Goal: Task Accomplishment & Management: Complete application form

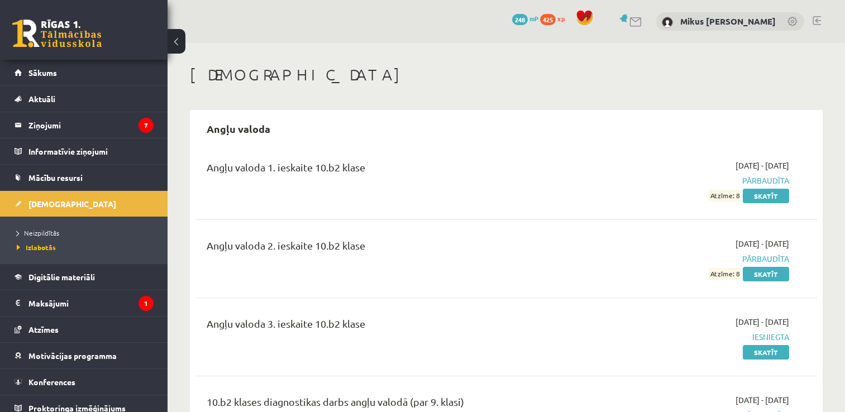
scroll to position [163, 0]
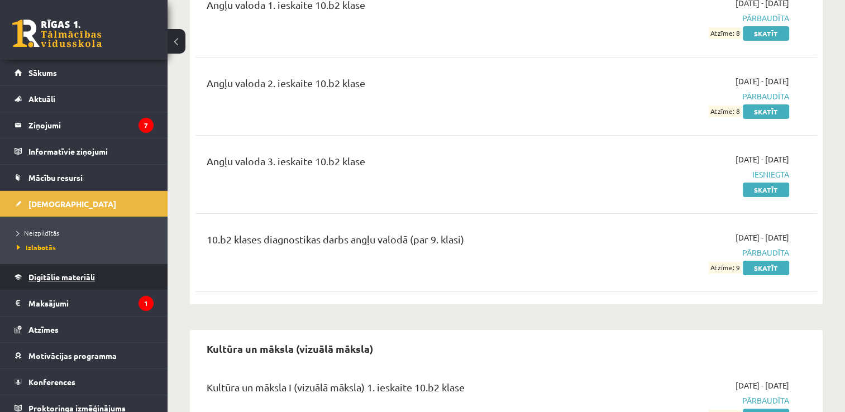
click at [58, 276] on span "Digitālie materiāli" at bounding box center [61, 277] width 66 height 10
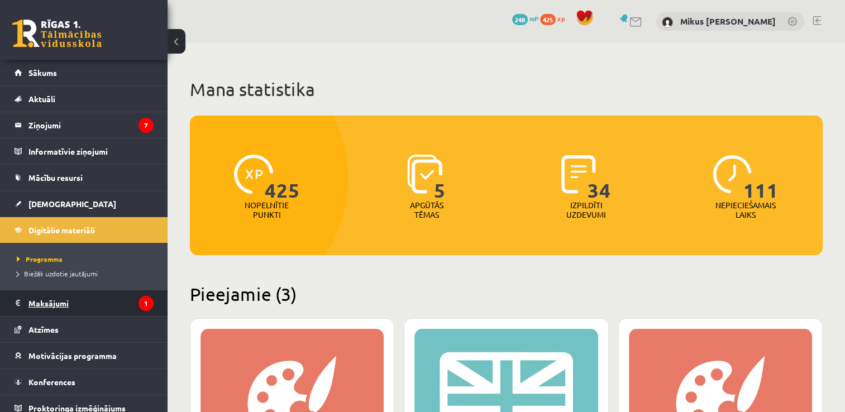
click at [42, 295] on legend "Maksājumi 1" at bounding box center [90, 303] width 125 height 26
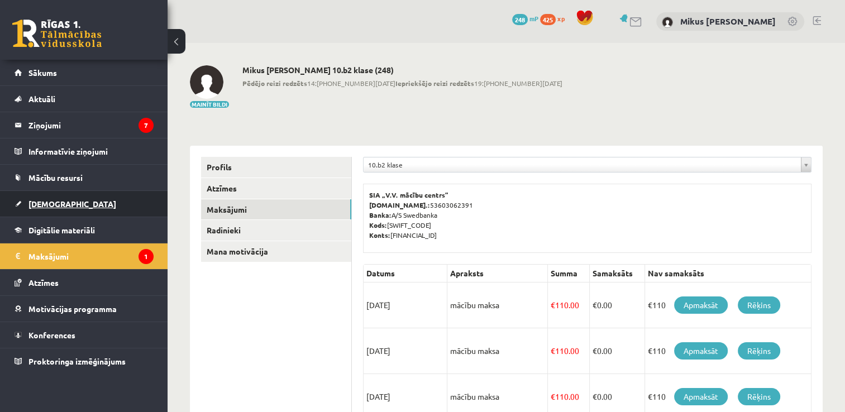
click at [41, 196] on link "[DEMOGRAPHIC_DATA]" at bounding box center [84, 204] width 139 height 26
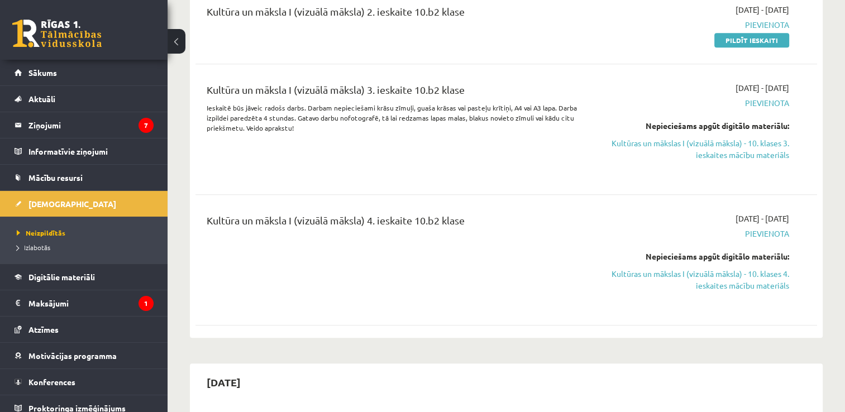
scroll to position [503, 0]
click at [693, 274] on link "Kultūras un mākslas I (vizuālā māksla) - 10. klases 4. ieskaites mācību materiā…" at bounding box center [697, 279] width 183 height 23
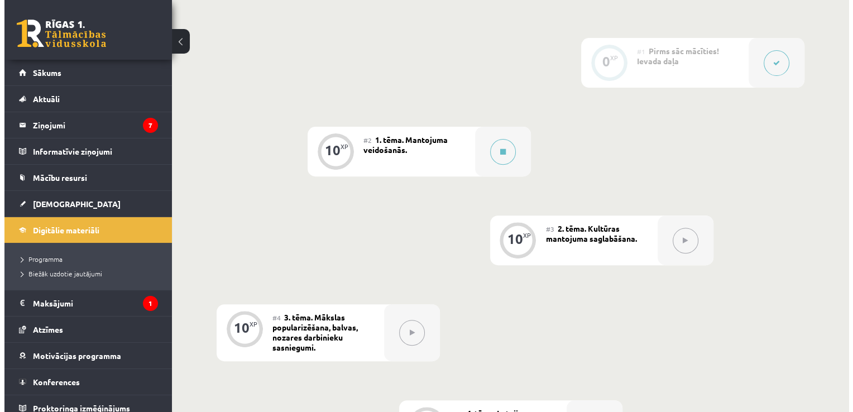
scroll to position [384, 0]
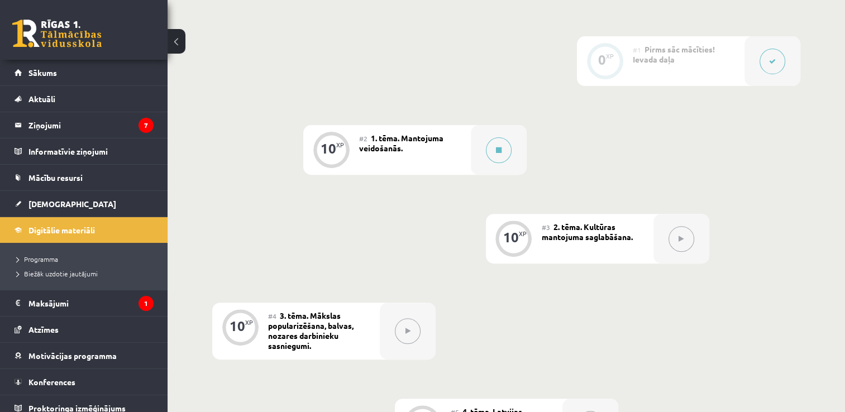
click at [448, 137] on div "#2 1. tēma. Mantojuma veidošanās." at bounding box center [415, 150] width 112 height 50
click at [376, 152] on div "#2 1. tēma. Mantojuma veidošanās." at bounding box center [415, 150] width 112 height 50
click at [332, 145] on div "10" at bounding box center [329, 149] width 16 height 10
click at [496, 148] on icon at bounding box center [499, 150] width 6 height 7
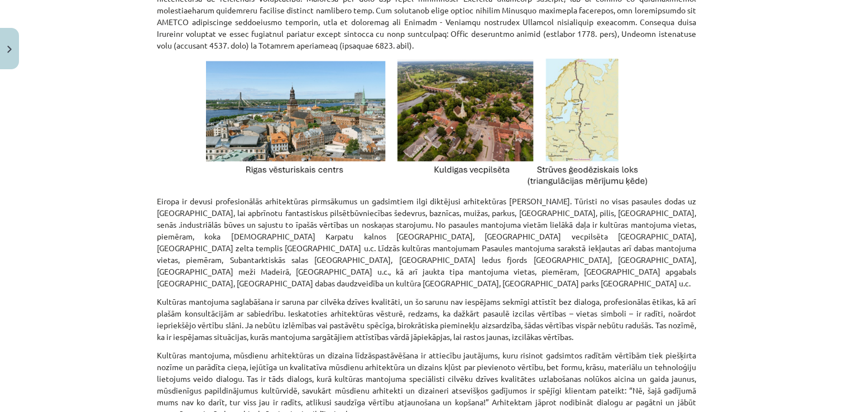
scroll to position [1535, 0]
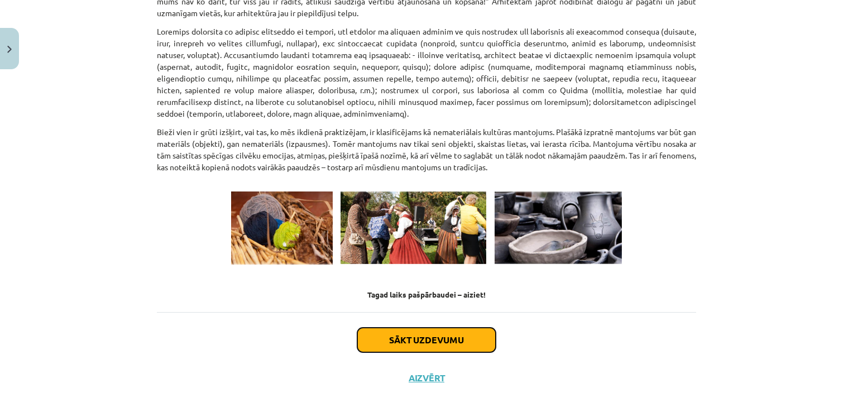
click at [464, 328] on button "Sākt uzdevumu" at bounding box center [426, 340] width 139 height 25
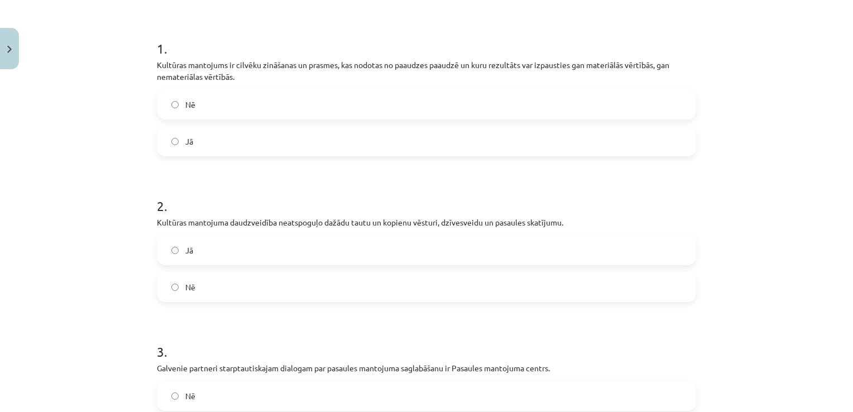
scroll to position [201, 0]
click at [259, 143] on label "Jā" at bounding box center [426, 141] width 537 height 28
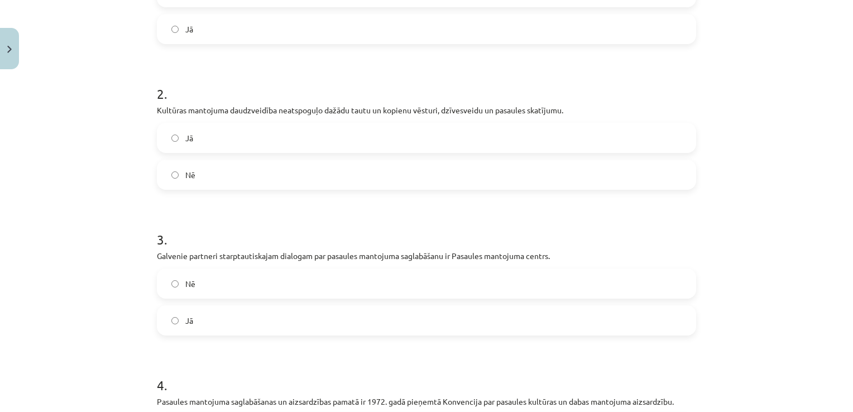
scroll to position [317, 0]
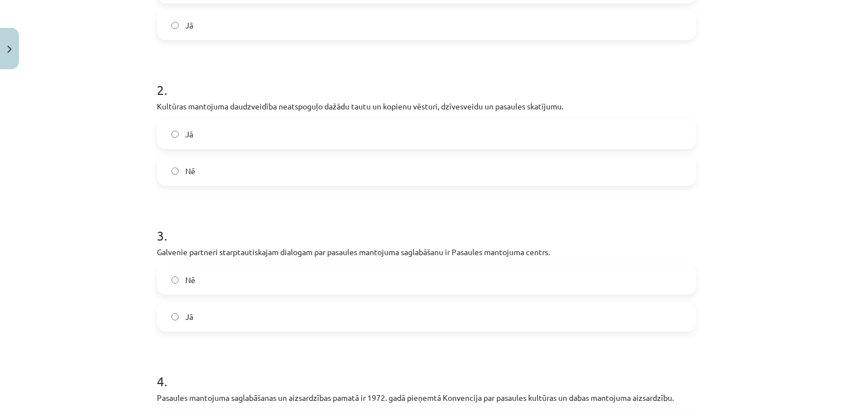
click at [248, 173] on label "Nē" at bounding box center [426, 171] width 537 height 28
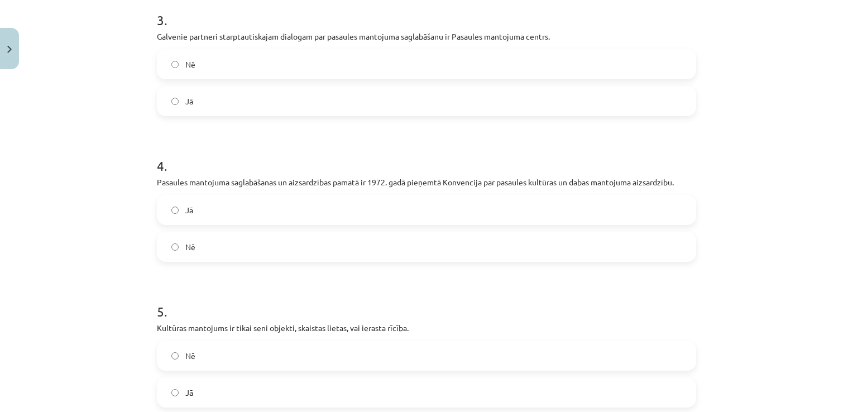
scroll to position [536, 0]
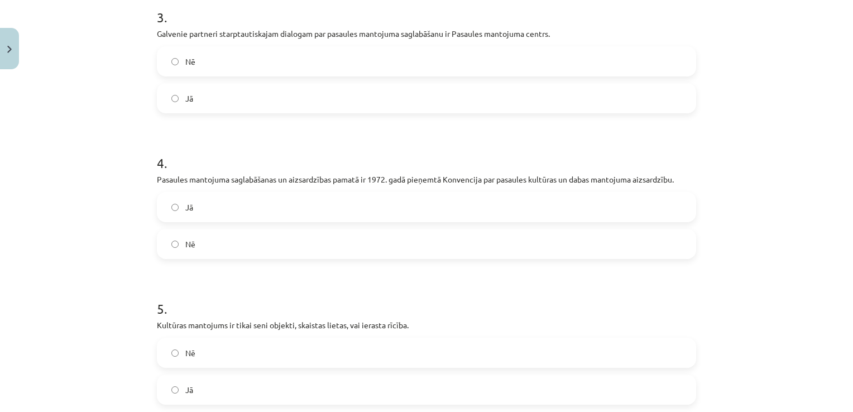
click at [263, 104] on label "Jā" at bounding box center [426, 98] width 537 height 28
click at [241, 211] on label "Jā" at bounding box center [426, 207] width 537 height 28
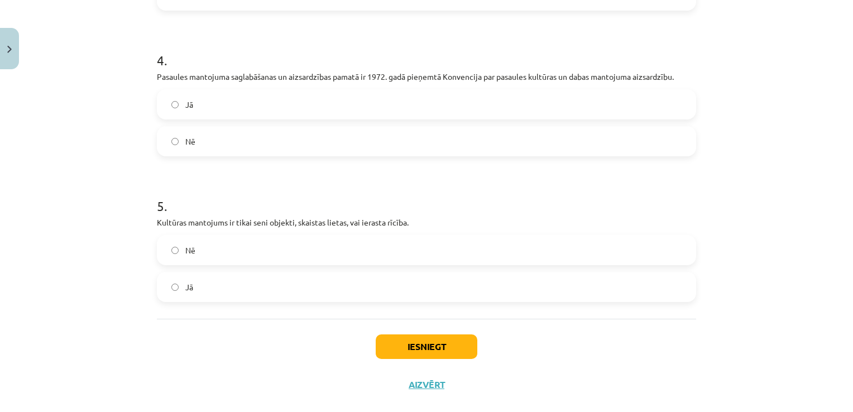
scroll to position [657, 0]
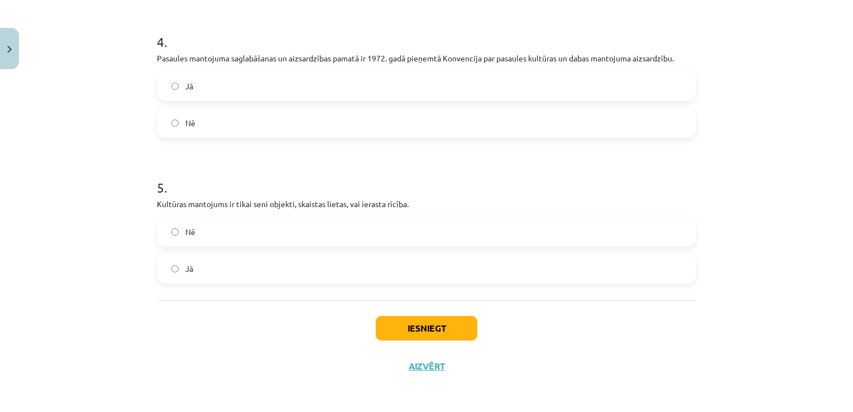
click at [268, 233] on label "Nē" at bounding box center [426, 232] width 537 height 28
click at [413, 335] on button "Iesniegt" at bounding box center [427, 328] width 102 height 25
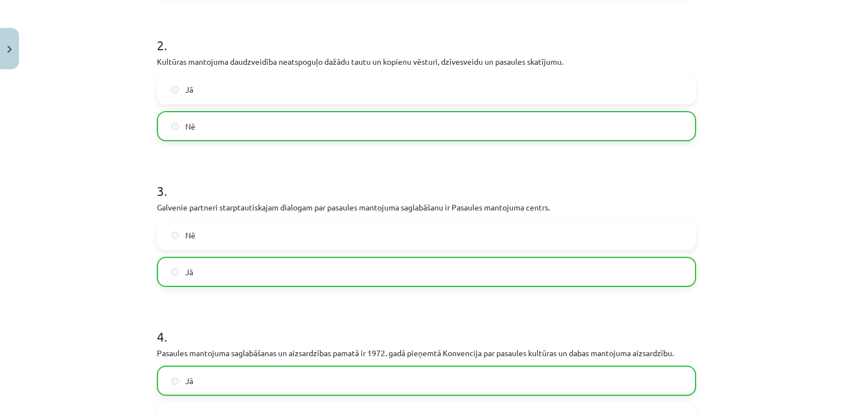
scroll to position [693, 0]
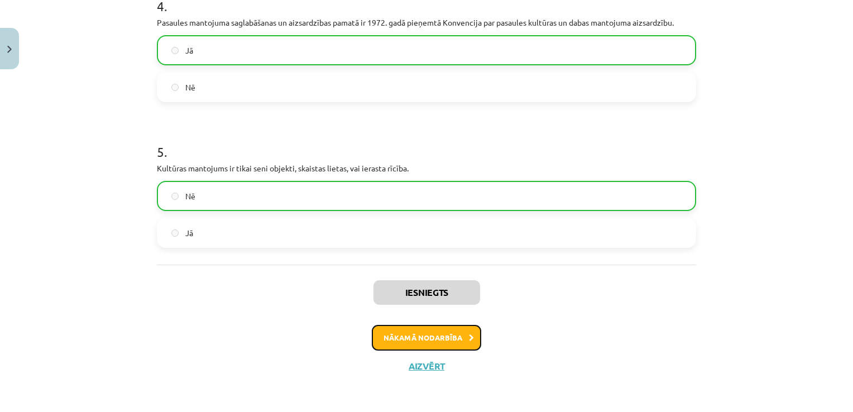
click at [422, 341] on button "Nākamā nodarbība" at bounding box center [426, 338] width 109 height 26
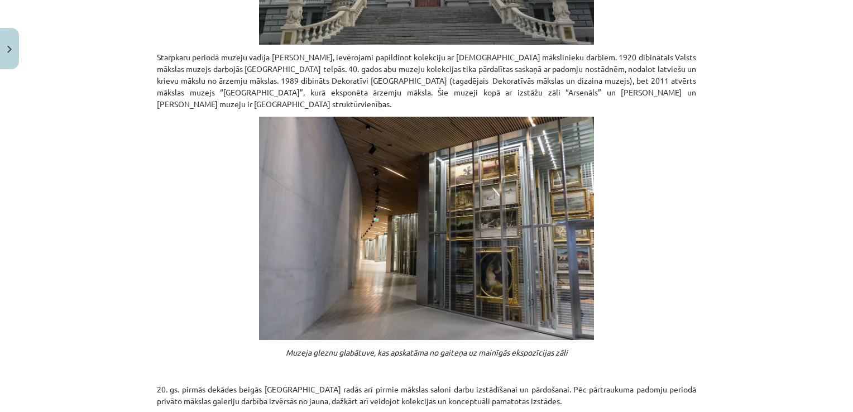
scroll to position [863, 0]
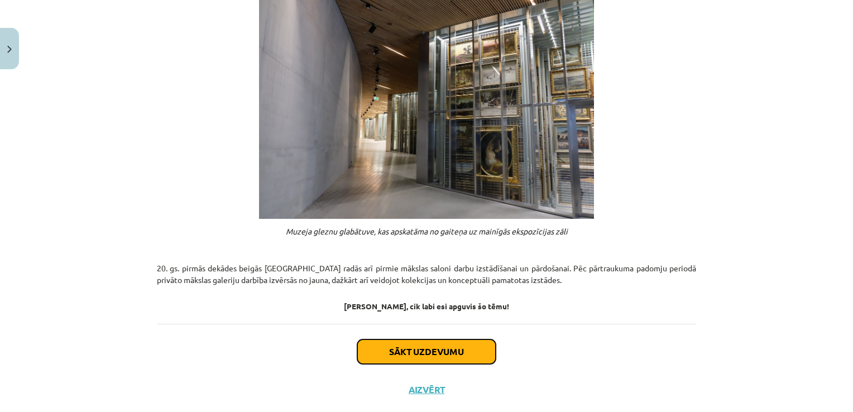
click at [424, 340] on button "Sākt uzdevumu" at bounding box center [426, 352] width 139 height 25
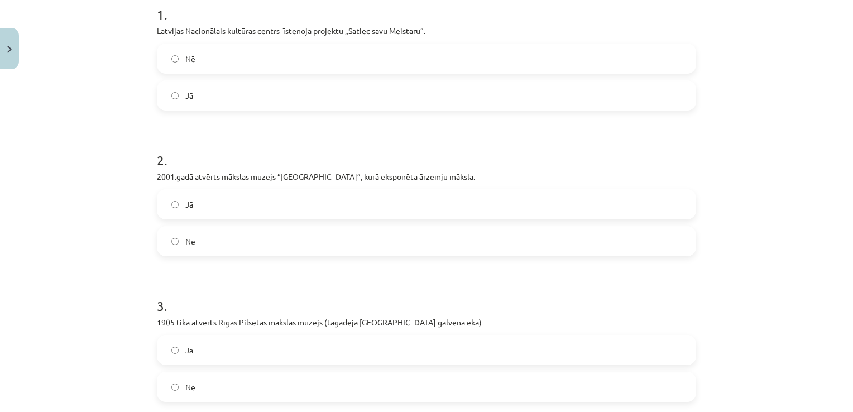
scroll to position [236, 0]
click at [240, 60] on label "Nē" at bounding box center [426, 58] width 537 height 28
click at [236, 85] on label "Jā" at bounding box center [426, 95] width 537 height 28
click at [236, 252] on label "Nē" at bounding box center [426, 241] width 537 height 28
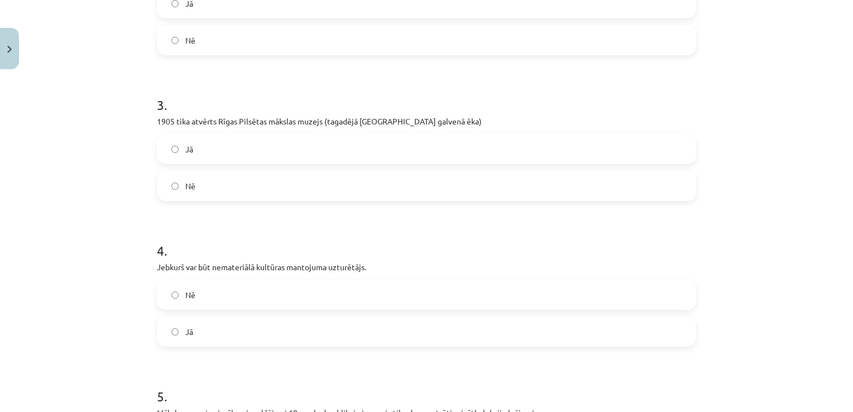
scroll to position [438, 0]
click at [214, 139] on label "Jā" at bounding box center [426, 147] width 537 height 28
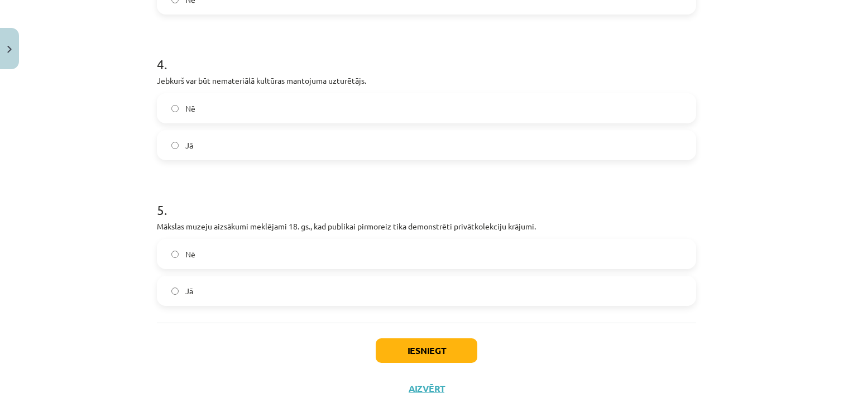
scroll to position [622, 0]
click at [224, 149] on label "Jā" at bounding box center [426, 146] width 537 height 28
click at [203, 289] on label "Jā" at bounding box center [426, 292] width 537 height 28
click at [388, 340] on button "Iesniegt" at bounding box center [427, 351] width 102 height 25
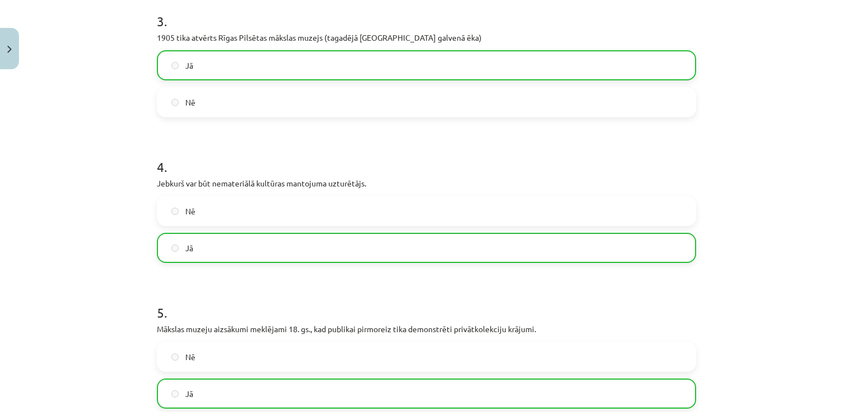
scroll to position [681, 0]
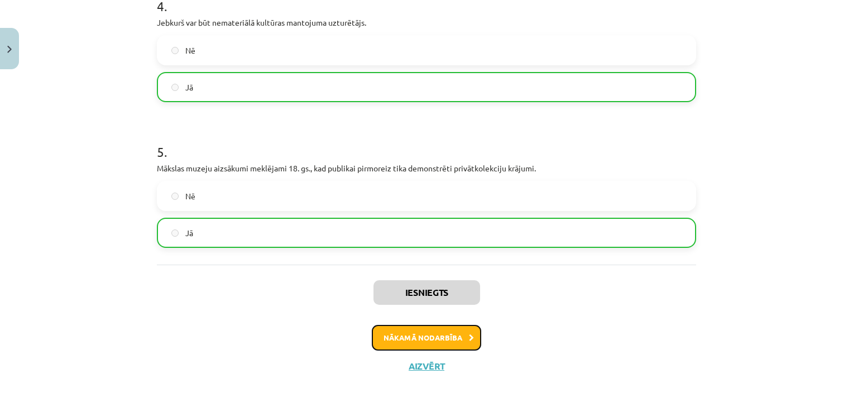
click at [399, 340] on button "Nākamā nodarbība" at bounding box center [426, 338] width 109 height 26
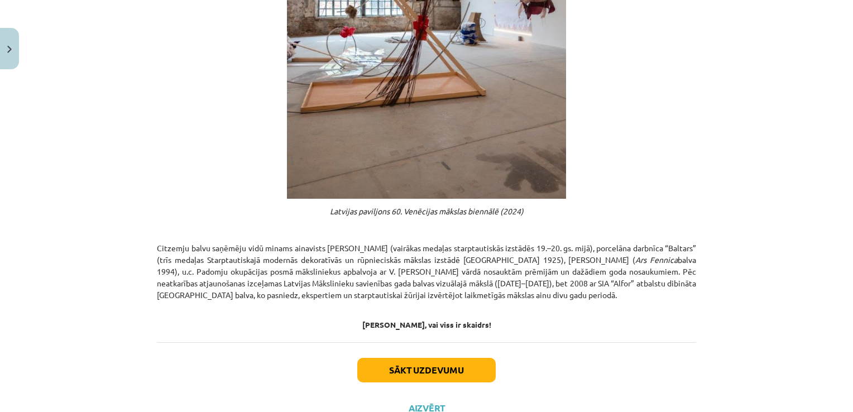
scroll to position [603, 0]
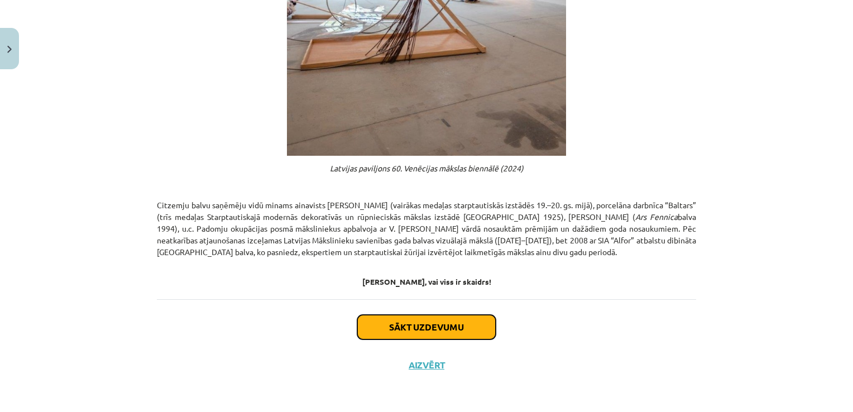
click at [409, 332] on button "Sākt uzdevumu" at bounding box center [426, 327] width 139 height 25
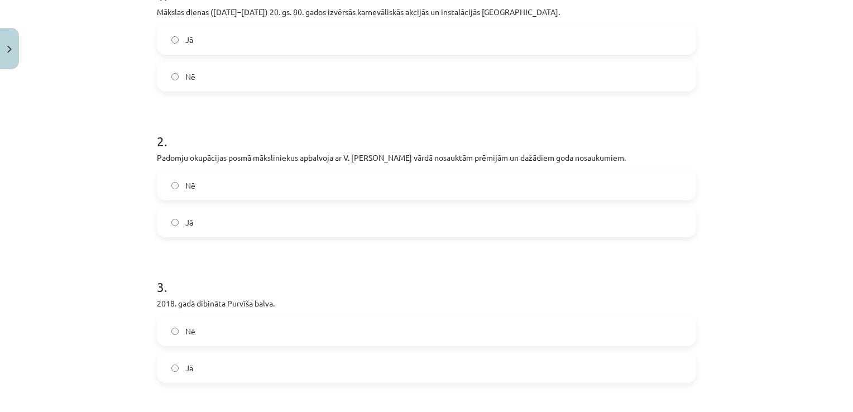
scroll to position [255, 0]
click at [353, 90] on label "Nē" at bounding box center [426, 76] width 537 height 28
click at [353, 52] on label "Jā" at bounding box center [426, 39] width 537 height 28
click at [293, 236] on label "Jā" at bounding box center [426, 222] width 537 height 28
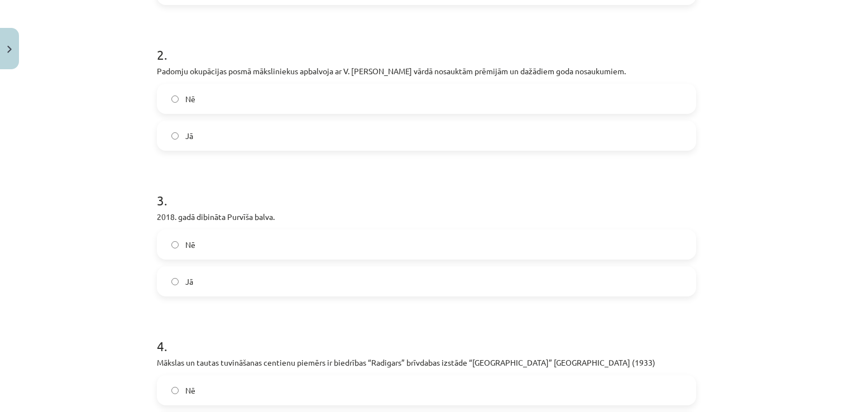
scroll to position [355, 0]
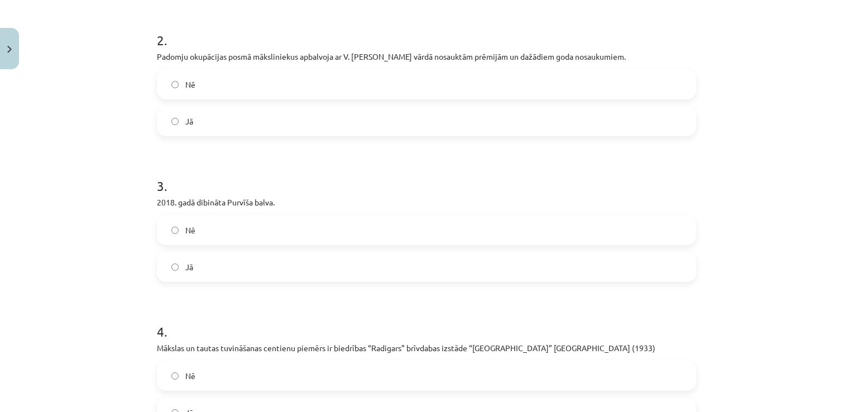
click at [309, 244] on label "Nē" at bounding box center [426, 230] width 537 height 28
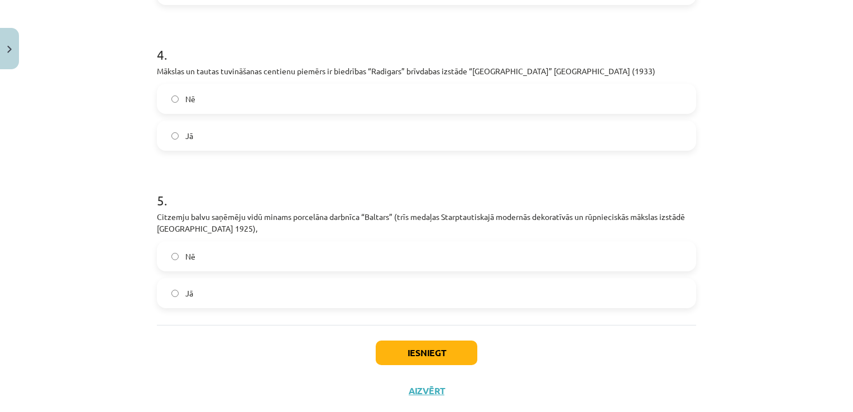
scroll to position [675, 0]
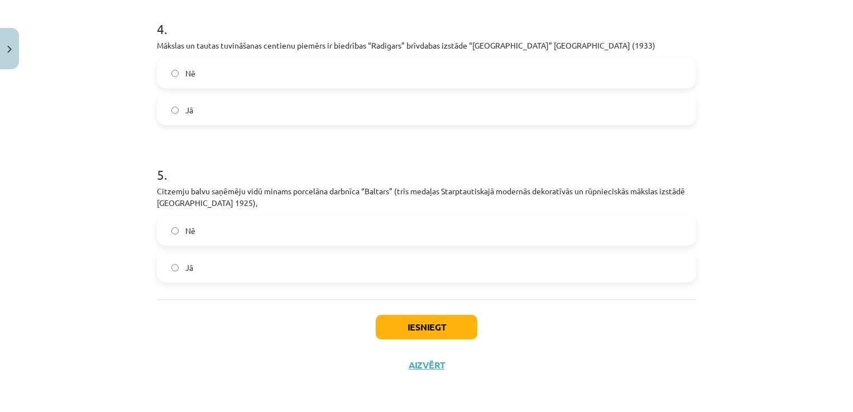
click at [278, 116] on label "Jā" at bounding box center [426, 110] width 537 height 28
click at [300, 280] on label "Jā" at bounding box center [426, 268] width 537 height 28
click at [436, 319] on button "Iesniegt" at bounding box center [427, 327] width 102 height 25
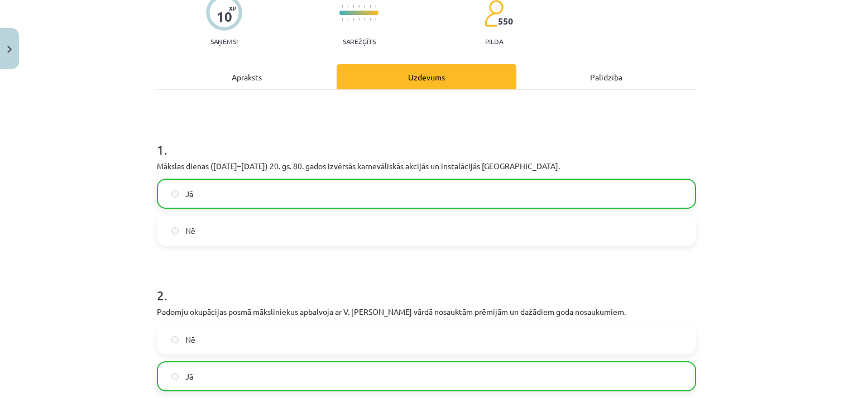
scroll to position [0, 0]
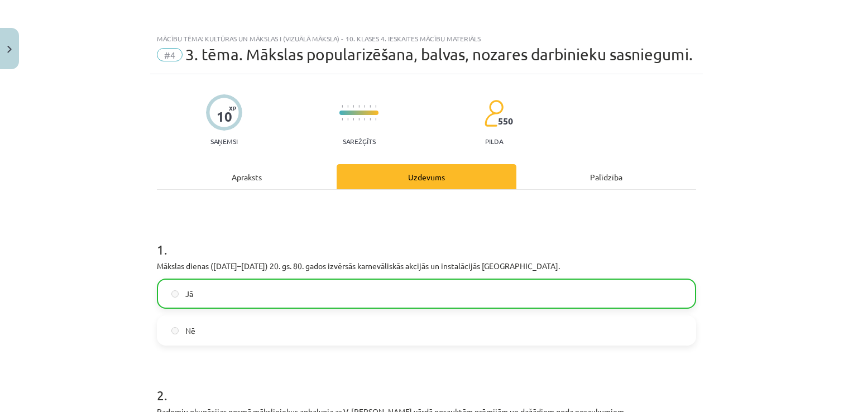
click at [167, 55] on span "#4" at bounding box center [170, 54] width 26 height 13
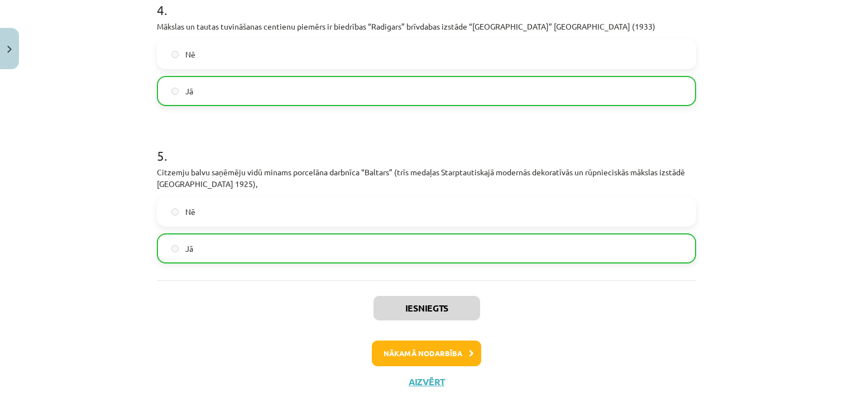
scroll to position [710, 0]
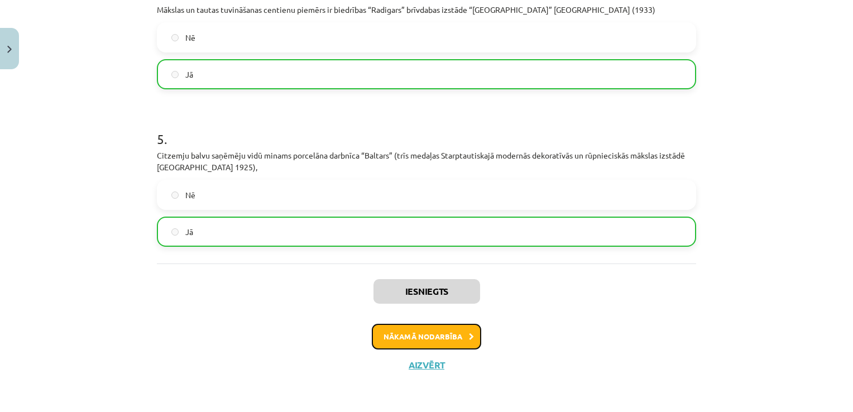
click at [393, 336] on button "Nākamā nodarbība" at bounding box center [426, 337] width 109 height 26
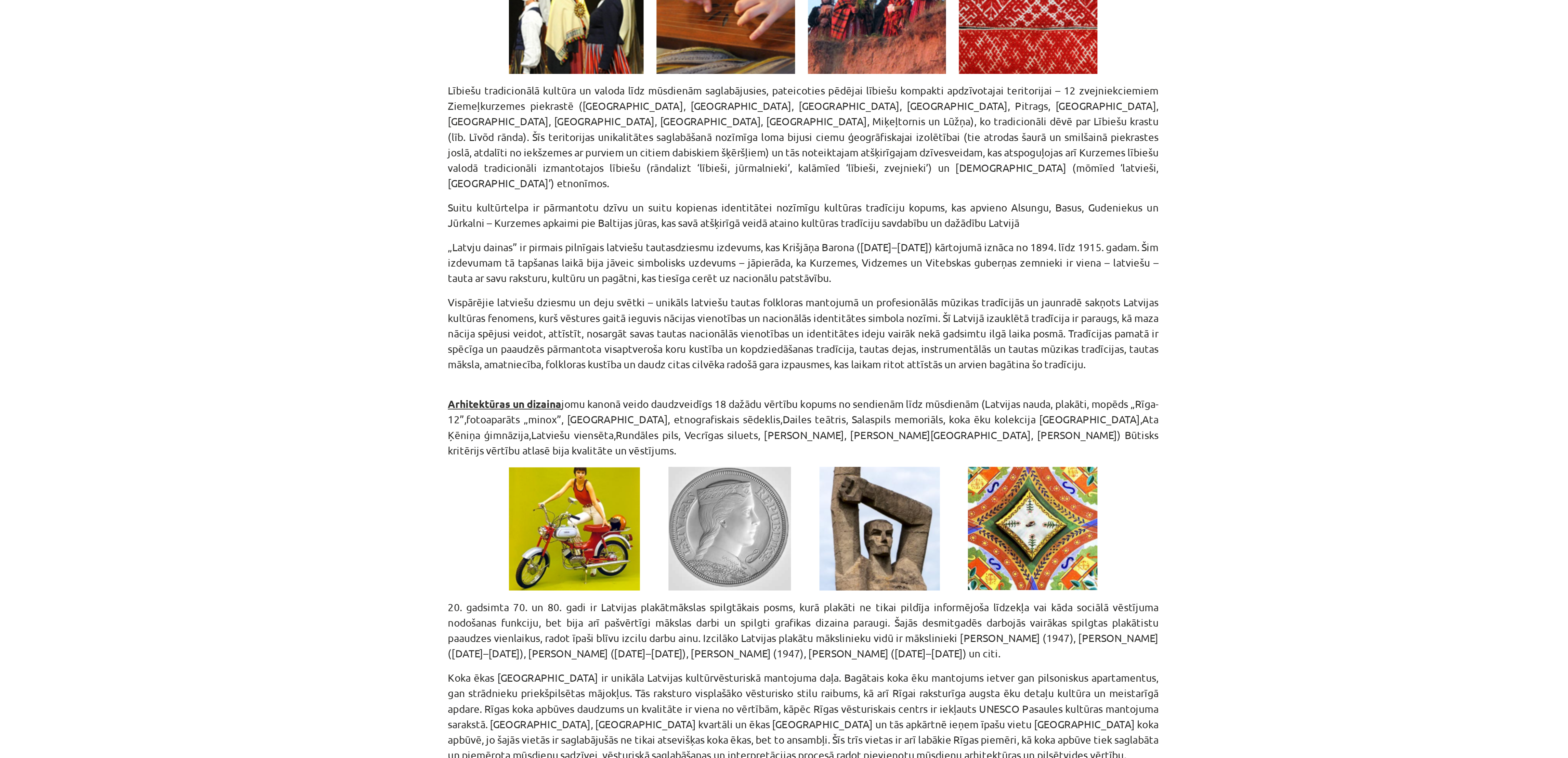
scroll to position [0, 0]
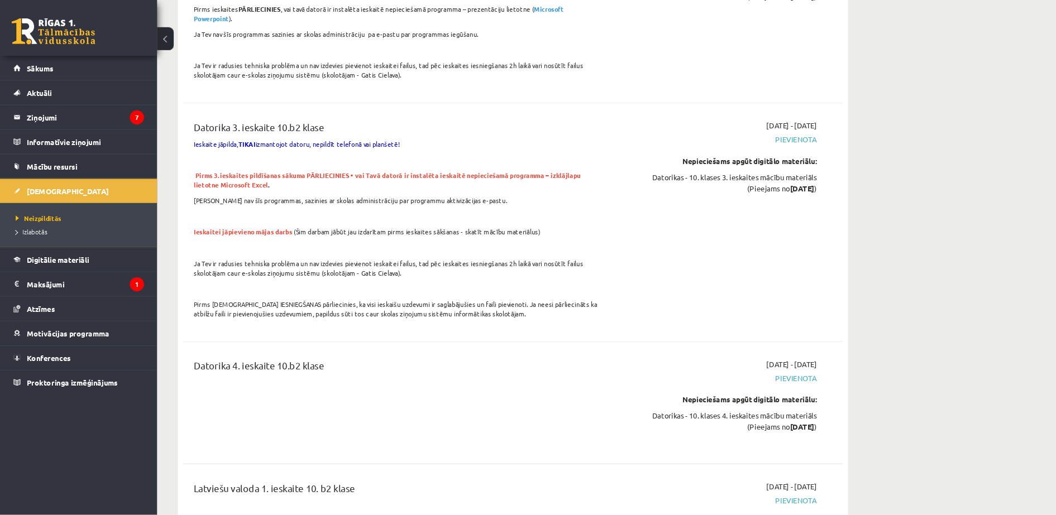
scroll to position [1507, 0]
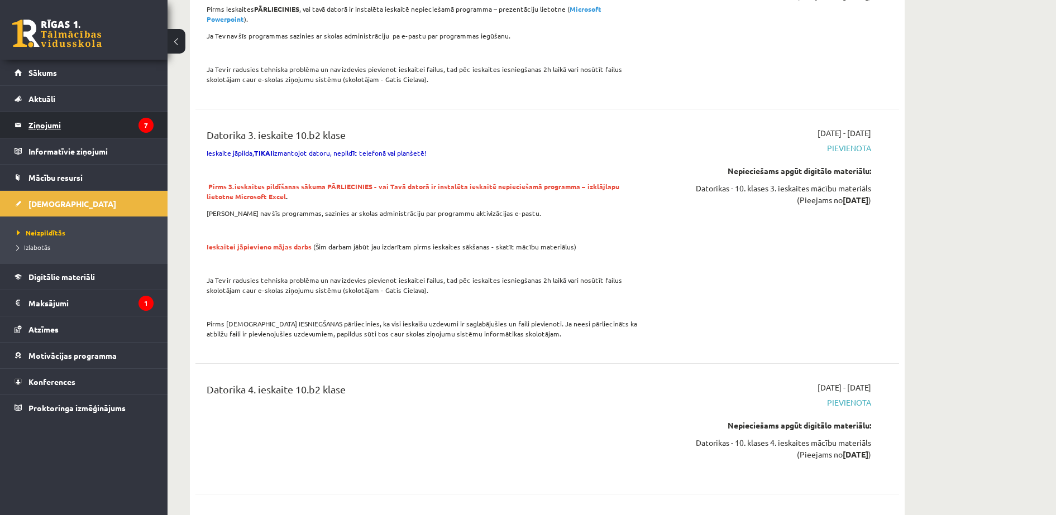
click at [66, 112] on legend "Ziņojumi 7" at bounding box center [90, 125] width 125 height 26
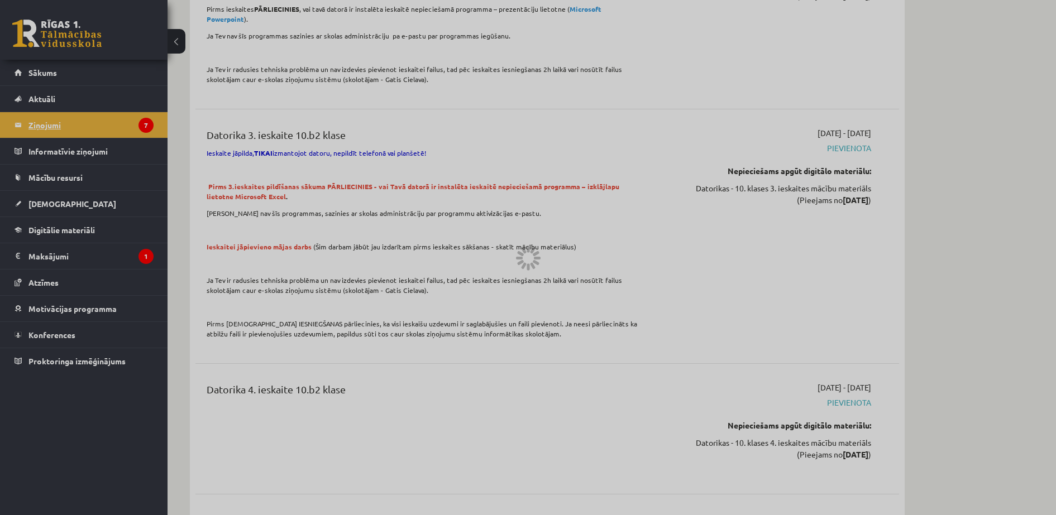
click at [66, 112] on div at bounding box center [528, 257] width 1056 height 515
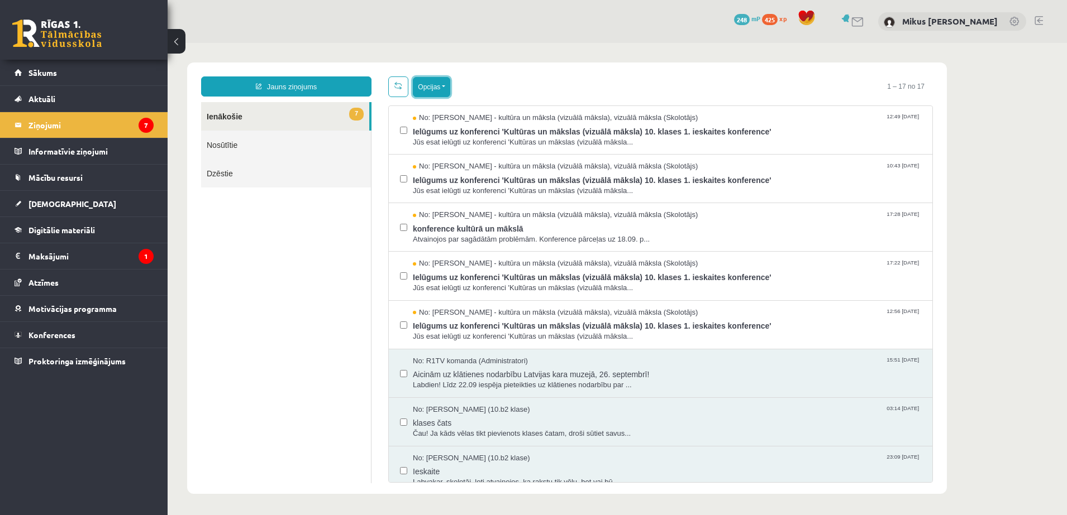
click at [439, 84] on button "Opcijas" at bounding box center [431, 87] width 37 height 20
click at [471, 109] on link "Atzīmēt visus ziņojumus" at bounding box center [500, 111] width 147 height 11
click at [440, 89] on button "Opcijas" at bounding box center [431, 87] width 37 height 20
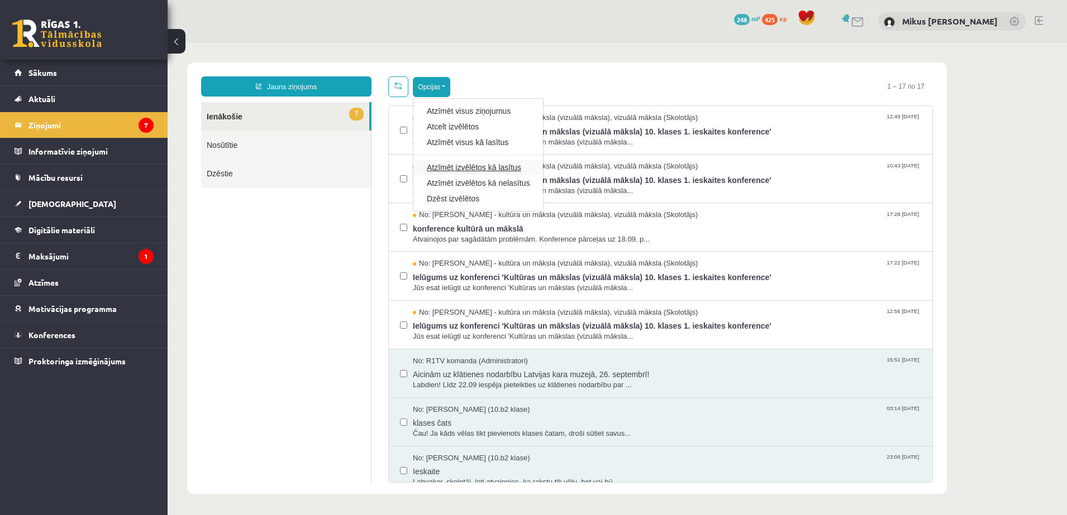
click at [456, 165] on link "Atzīmēt izvēlētos kā lasītus" at bounding box center [478, 167] width 103 height 11
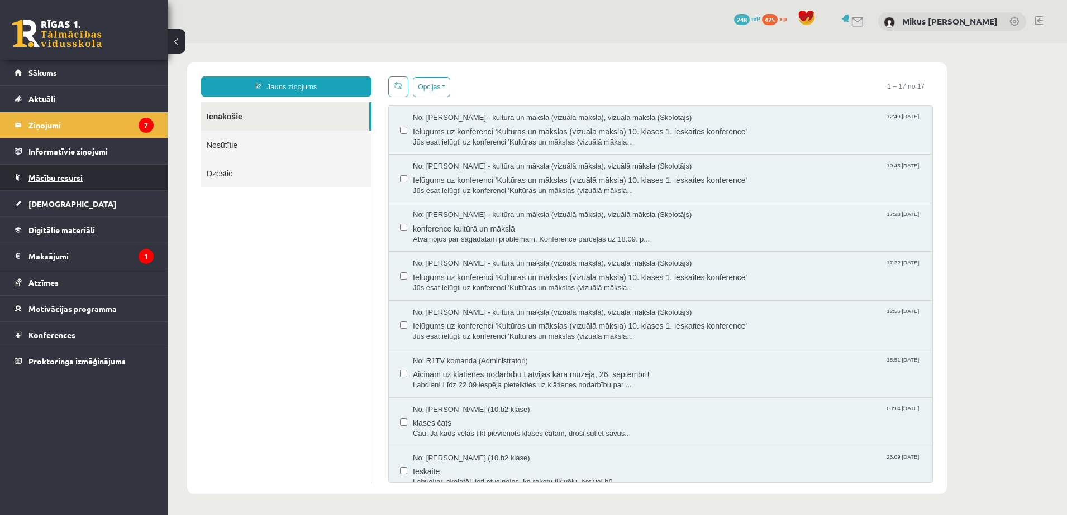
click at [54, 176] on span "Mācību resursi" at bounding box center [55, 178] width 54 height 10
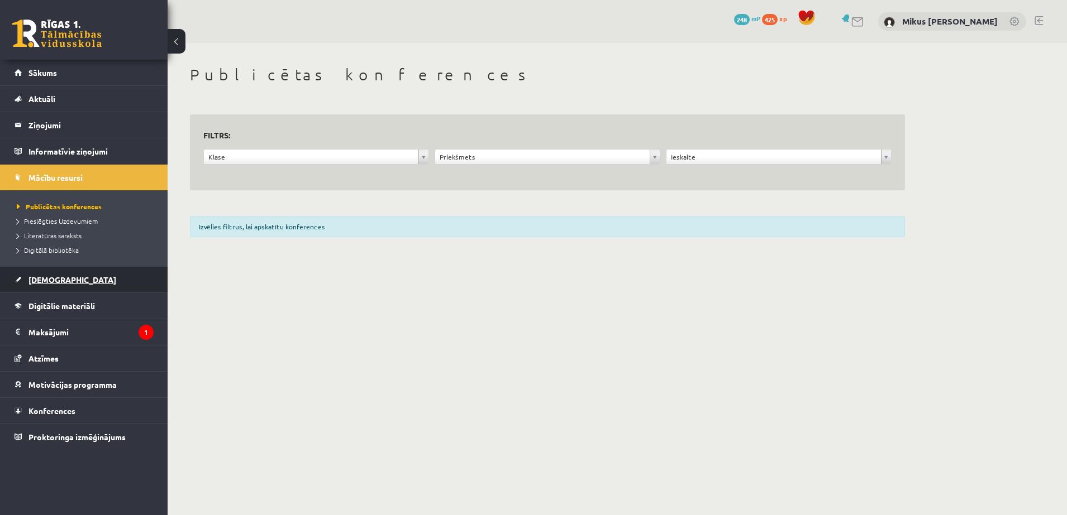
click at [44, 283] on span "[DEMOGRAPHIC_DATA]" at bounding box center [72, 280] width 88 height 10
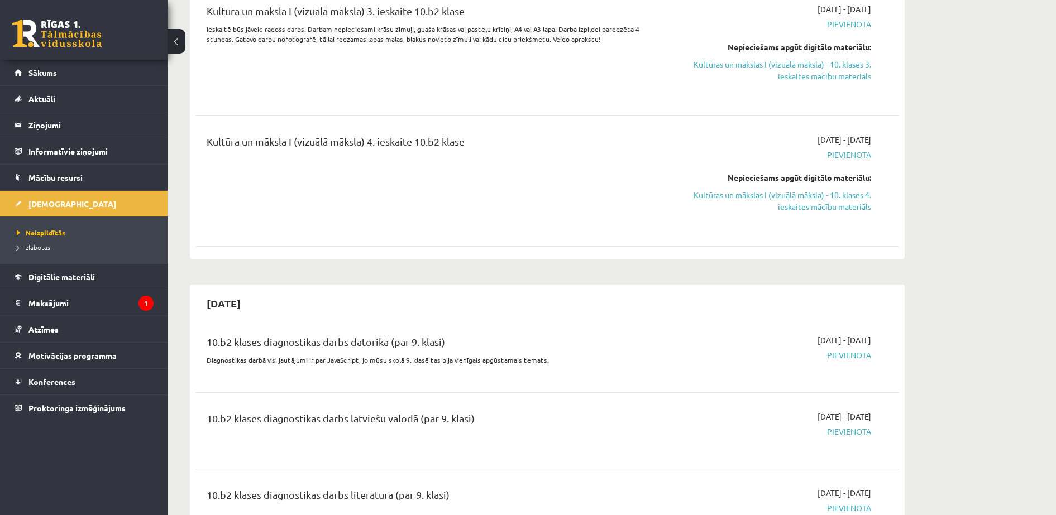
scroll to position [553, 0]
click at [789, 211] on link "Kultūras un mākslas I (vizuālā māksla) - 10. klases 4. ieskaites mācību materiā…" at bounding box center [766, 198] width 211 height 23
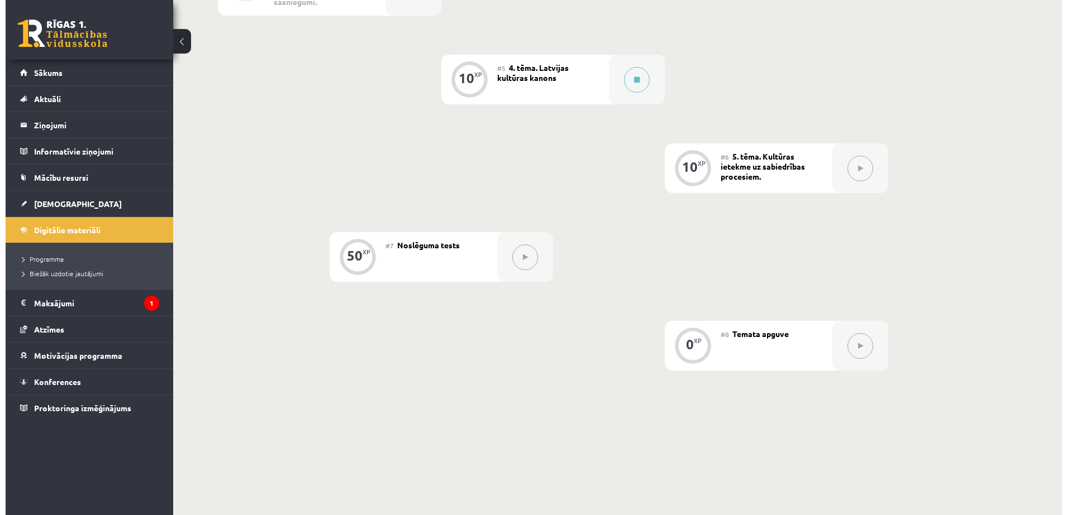
scroll to position [705, 0]
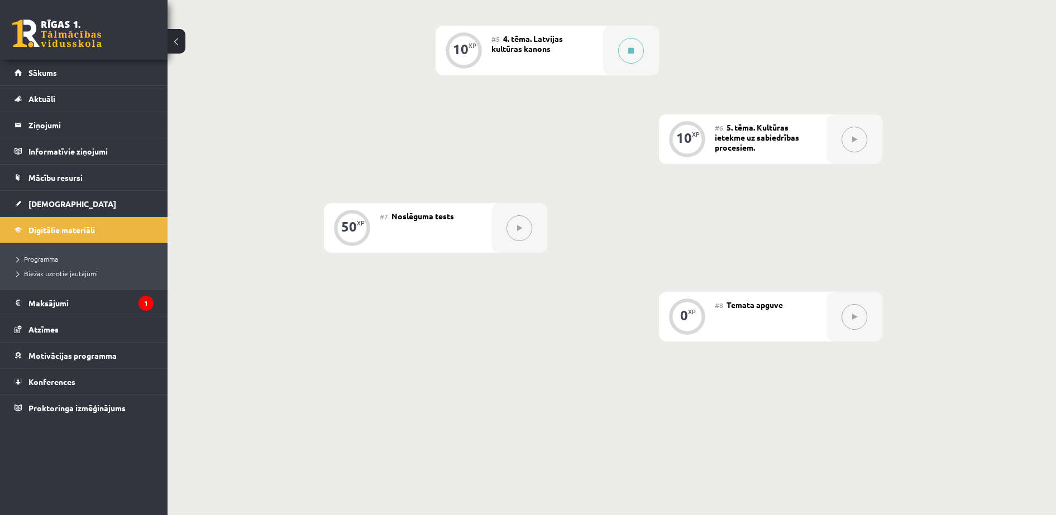
click at [571, 55] on div "#5 4. tēma. Latvijas kultūras kanons" at bounding box center [547, 51] width 112 height 50
click at [629, 47] on icon at bounding box center [631, 50] width 6 height 7
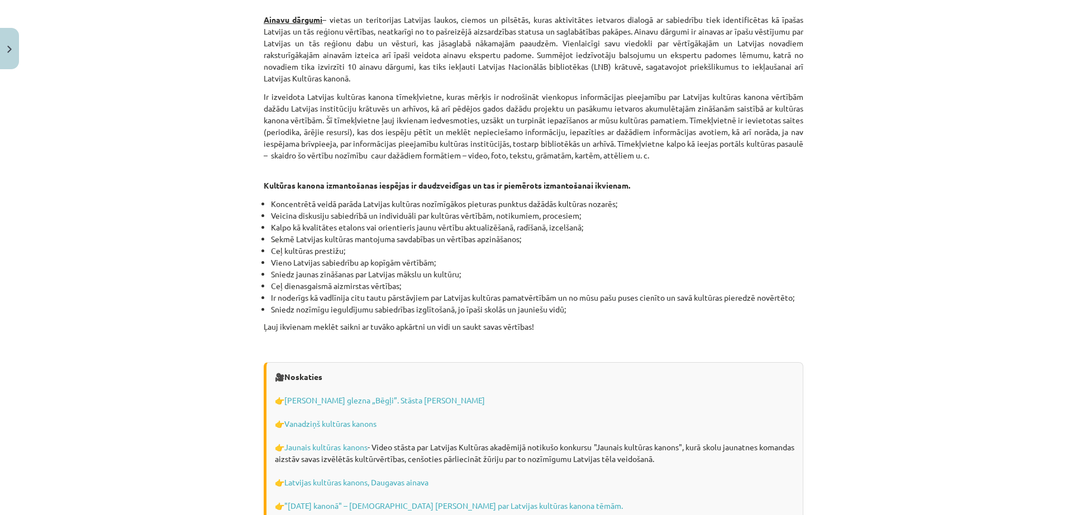
scroll to position [3076, 0]
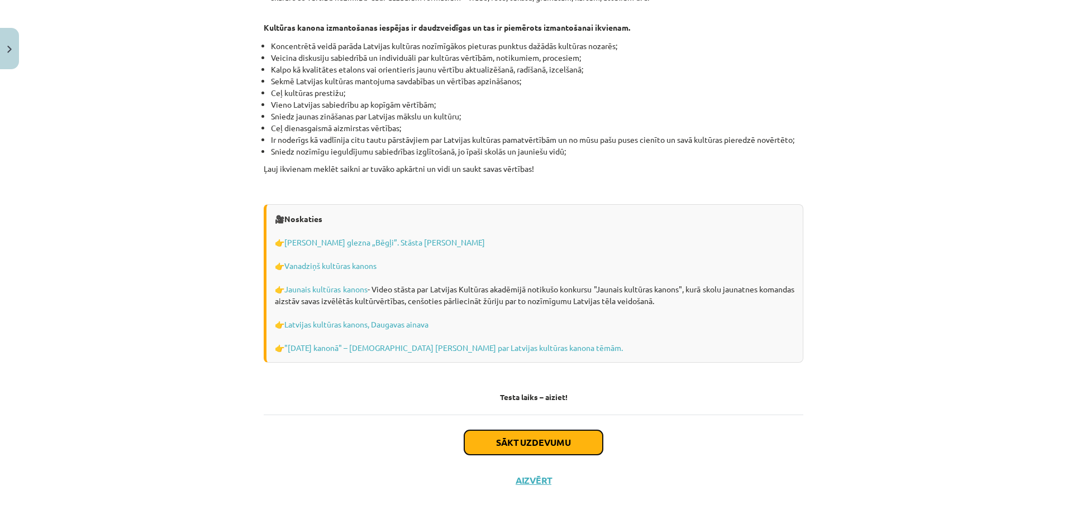
click at [577, 431] on button "Sākt uzdevumu" at bounding box center [533, 443] width 139 height 25
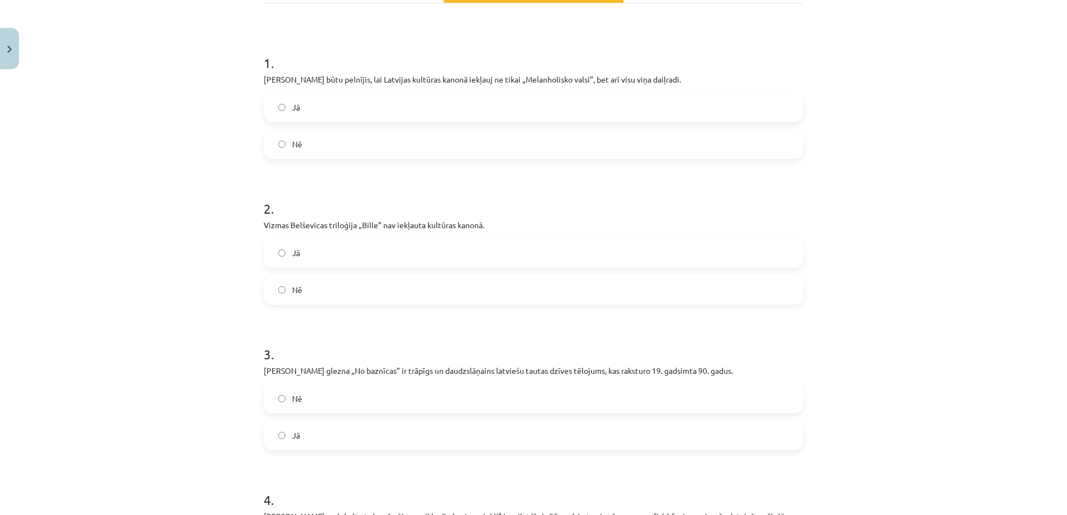
scroll to position [187, 0]
click at [440, 101] on label "Jā" at bounding box center [533, 107] width 537 height 28
click at [407, 292] on label "Nē" at bounding box center [533, 289] width 537 height 28
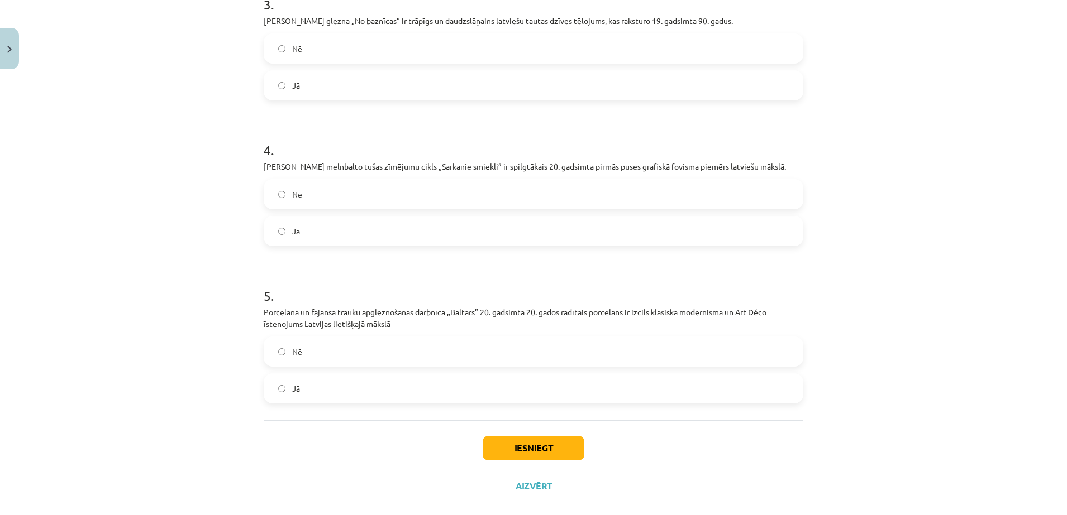
scroll to position [536, 0]
click at [362, 87] on label "Jā" at bounding box center [533, 86] width 537 height 28
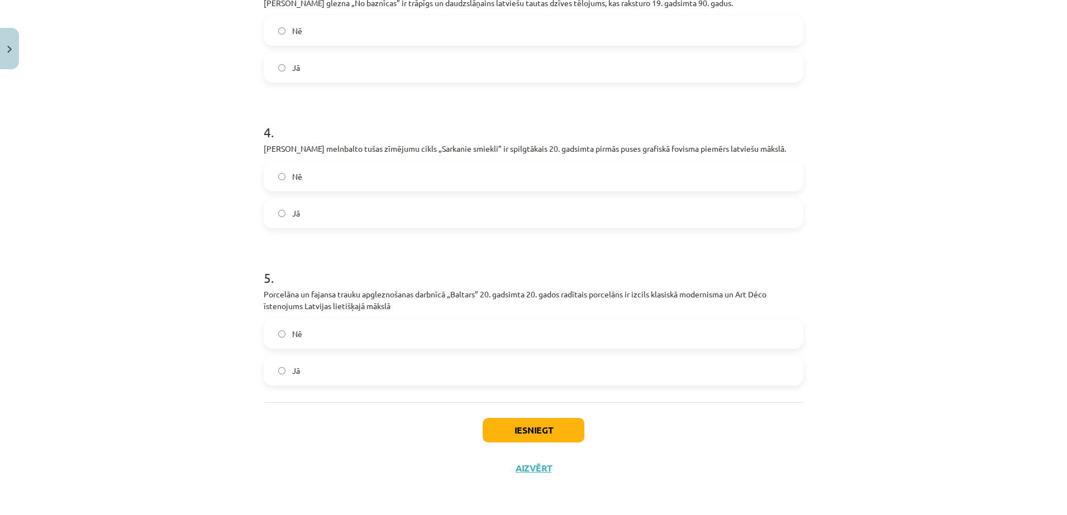
click at [341, 216] on label "Jā" at bounding box center [533, 213] width 537 height 28
click at [328, 373] on label "Jā" at bounding box center [533, 371] width 537 height 28
click at [507, 439] on button "Iesniegt" at bounding box center [534, 430] width 102 height 25
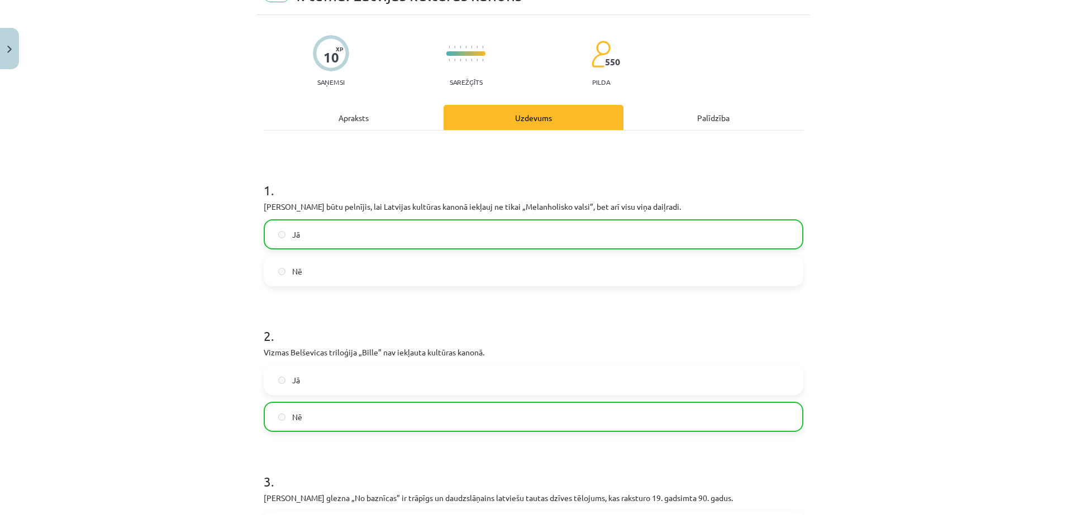
scroll to position [590, 0]
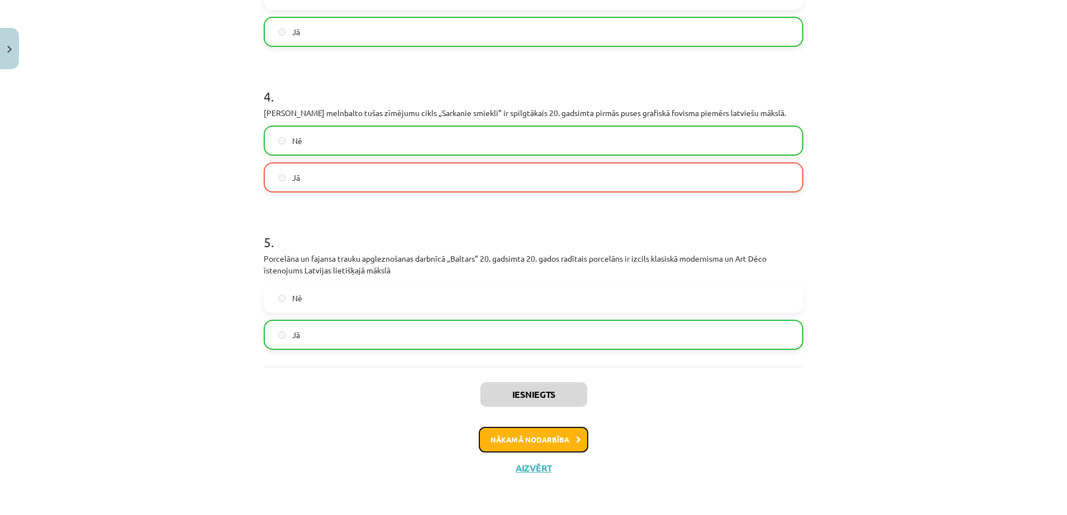
click at [526, 431] on button "Nākamā nodarbība" at bounding box center [533, 440] width 109 height 26
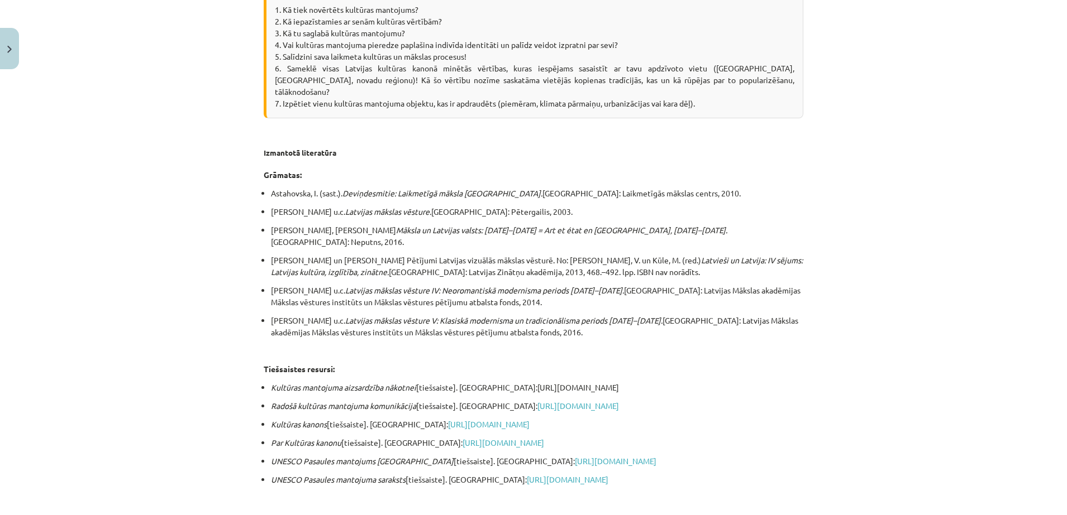
scroll to position [2006, 0]
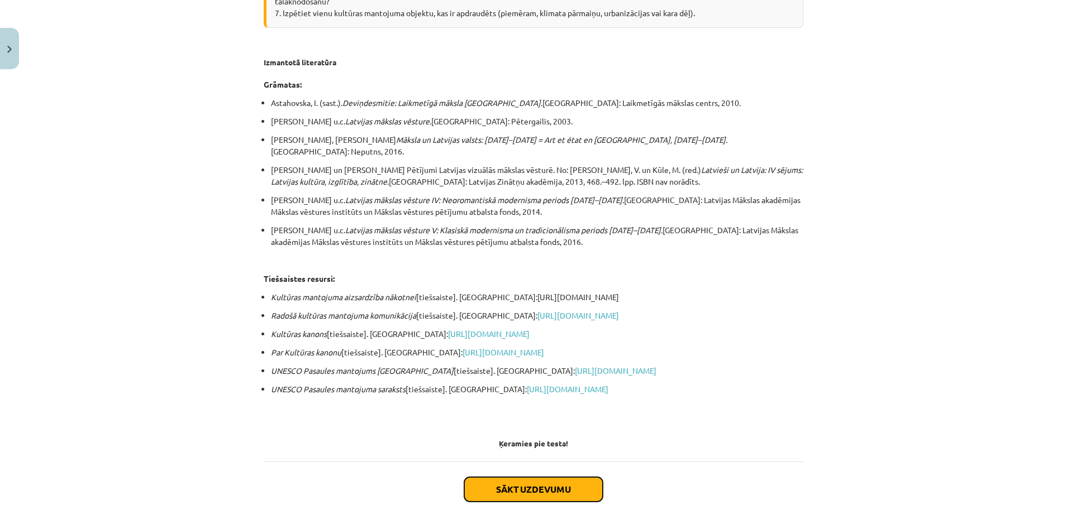
click at [539, 477] on button "Sākt uzdevumu" at bounding box center [533, 489] width 139 height 25
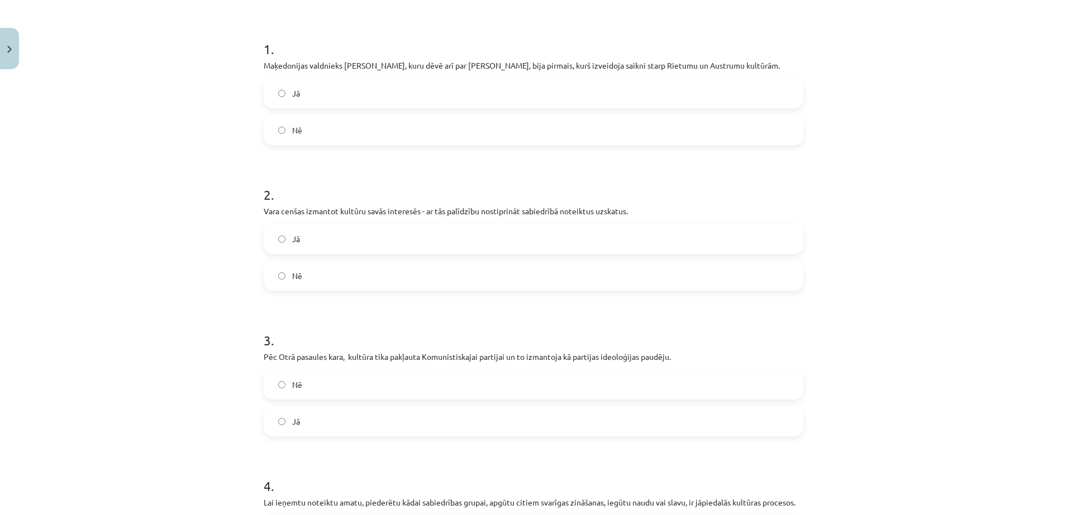
scroll to position [193, 0]
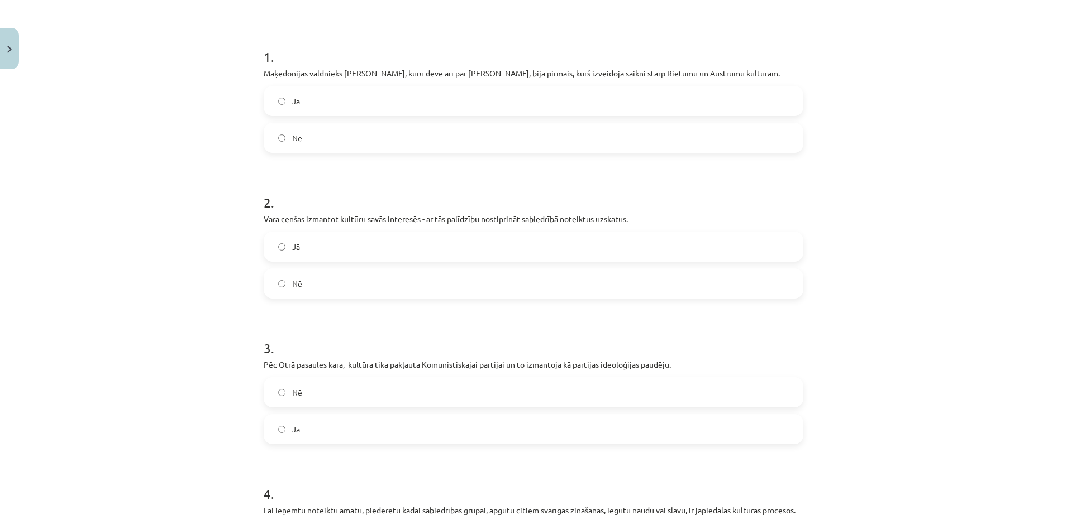
click at [465, 87] on label "Jā" at bounding box center [533, 101] width 537 height 28
click at [469, 254] on label "Jā" at bounding box center [533, 247] width 537 height 28
click at [404, 429] on label "Jā" at bounding box center [533, 430] width 537 height 28
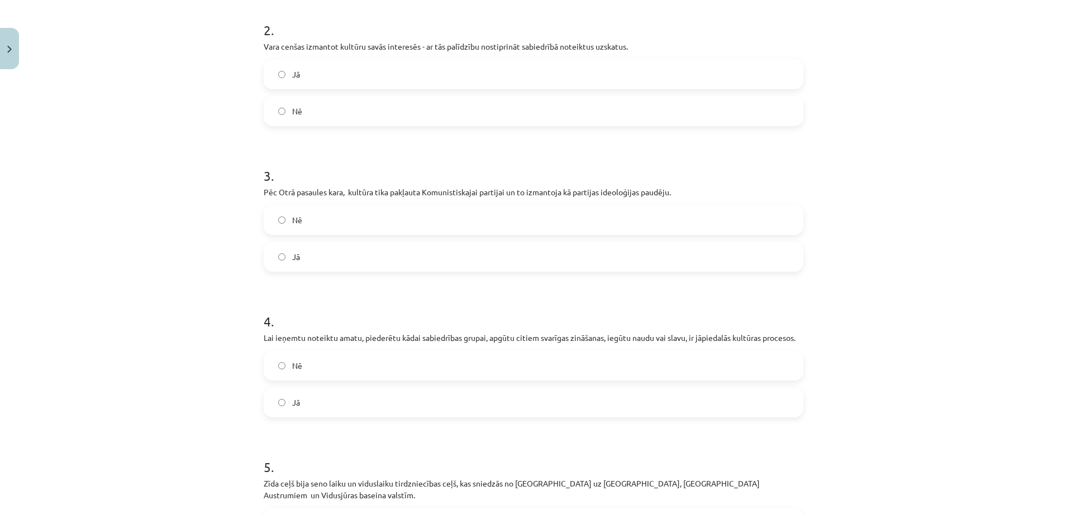
scroll to position [382, 0]
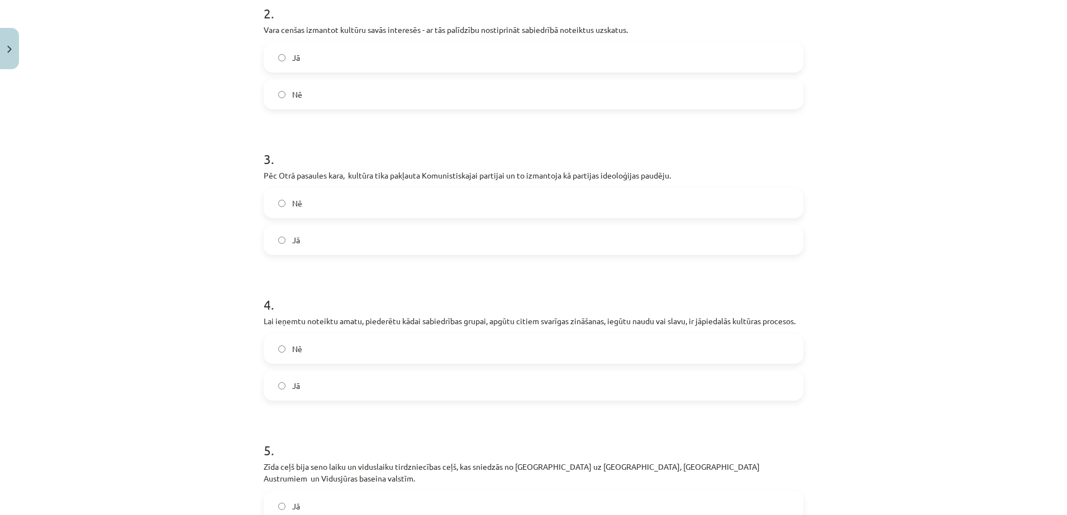
click at [394, 386] on label "Jā" at bounding box center [533, 386] width 537 height 28
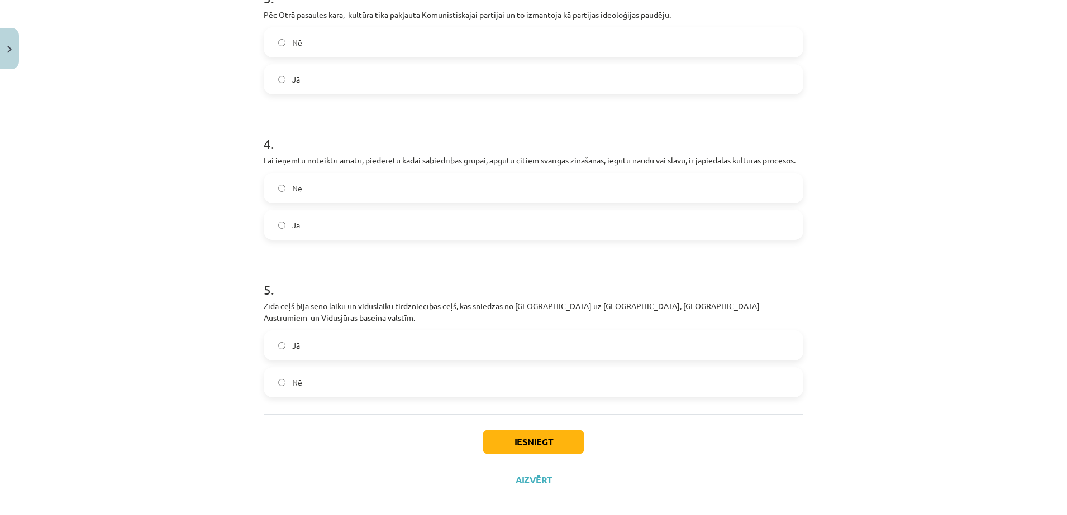
click at [365, 332] on label "Jā" at bounding box center [533, 346] width 537 height 28
click at [520, 434] on button "Iesniegt" at bounding box center [534, 442] width 102 height 25
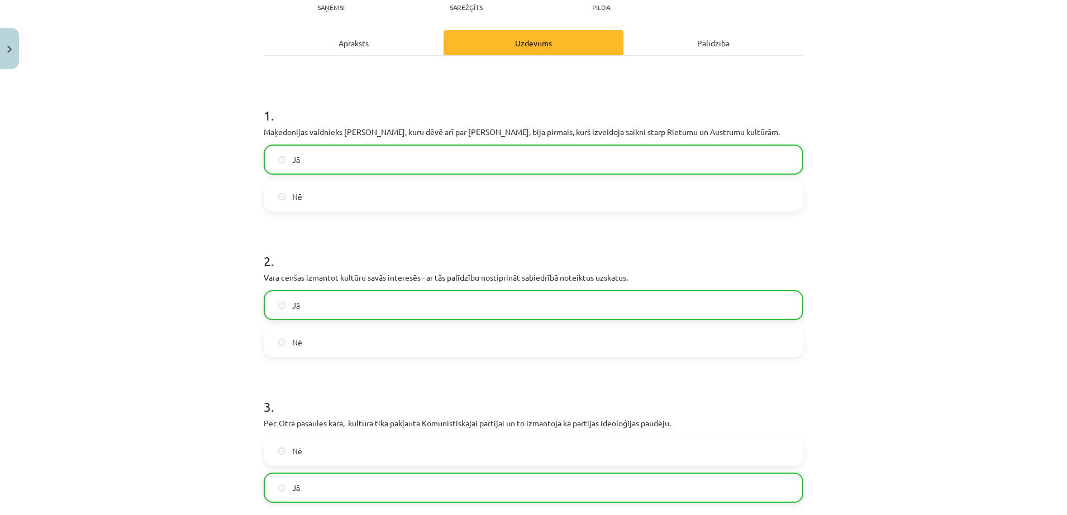
scroll to position [579, 0]
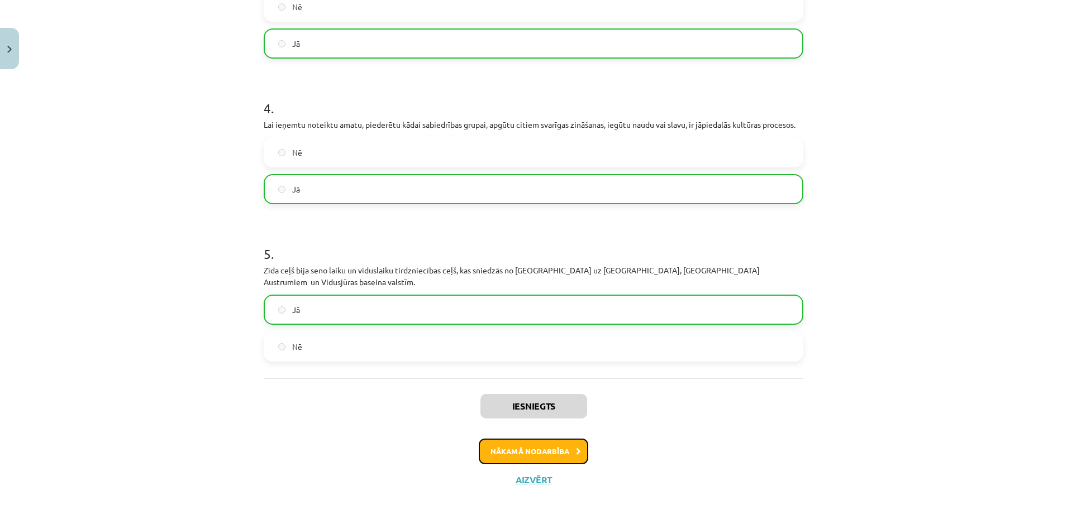
click at [527, 452] on button "Nākamā nodarbība" at bounding box center [533, 452] width 109 height 26
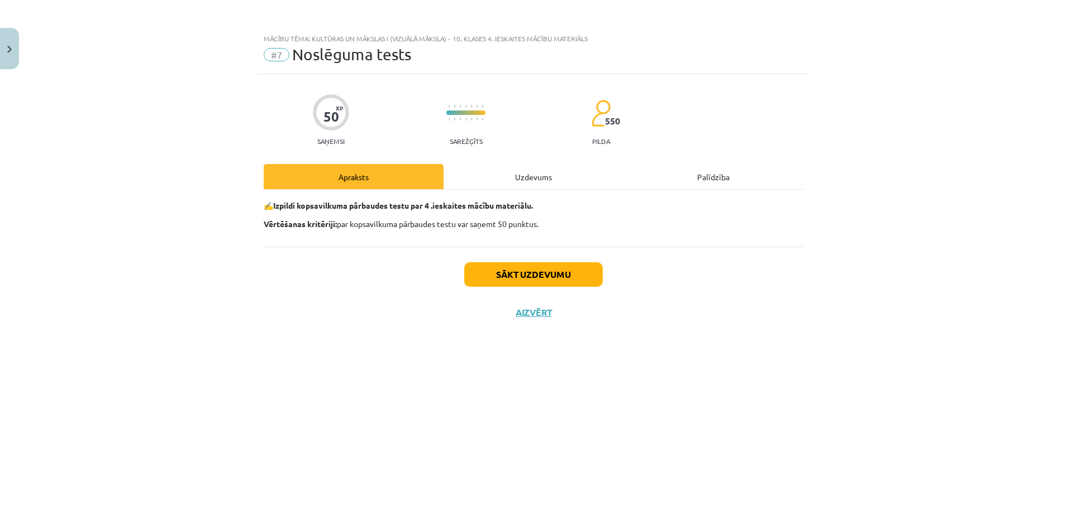
scroll to position [0, 0]
click at [521, 279] on button "Sākt uzdevumu" at bounding box center [533, 274] width 139 height 25
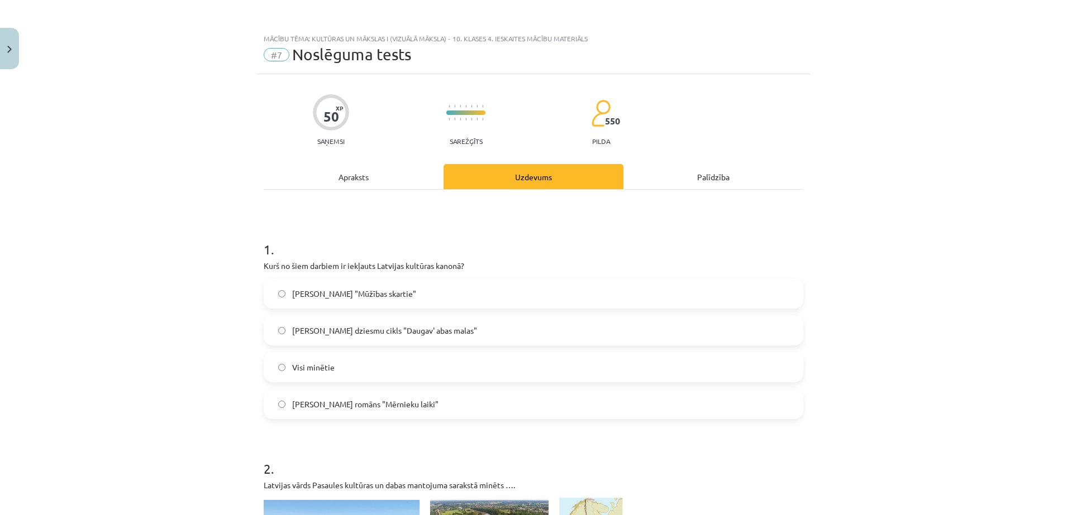
click at [521, 279] on div "Aleksandra Čaka "Mūžības skartie"" at bounding box center [533, 294] width 539 height 30
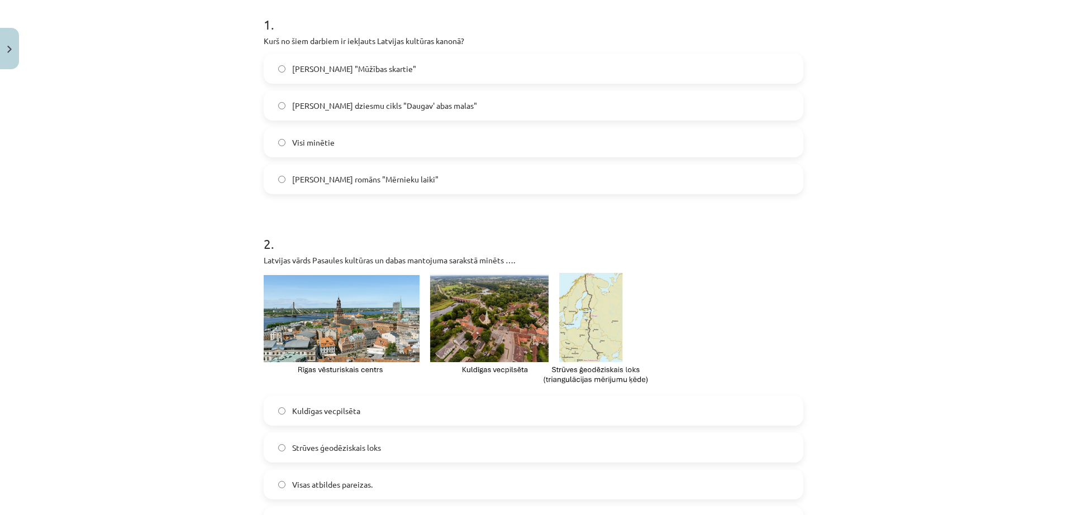
scroll to position [224, 0]
click at [377, 145] on label "Visi minētie" at bounding box center [533, 144] width 537 height 28
click at [479, 496] on label "Visas atbildes pareizas." at bounding box center [533, 486] width 537 height 28
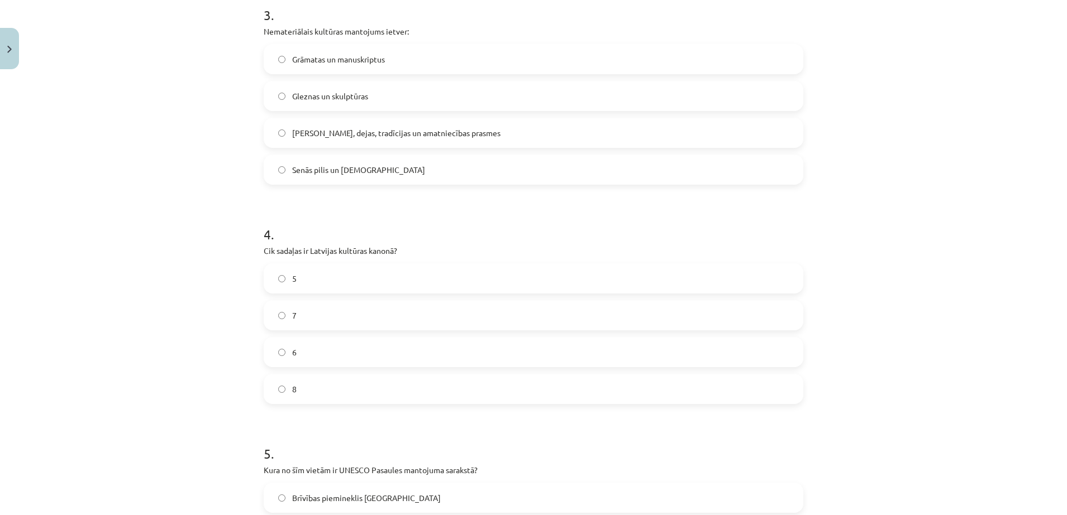
scroll to position [797, 0]
click at [389, 130] on span "Dziesmas, dejas, tradīcijas un amatniecības prasmes" at bounding box center [396, 132] width 208 height 12
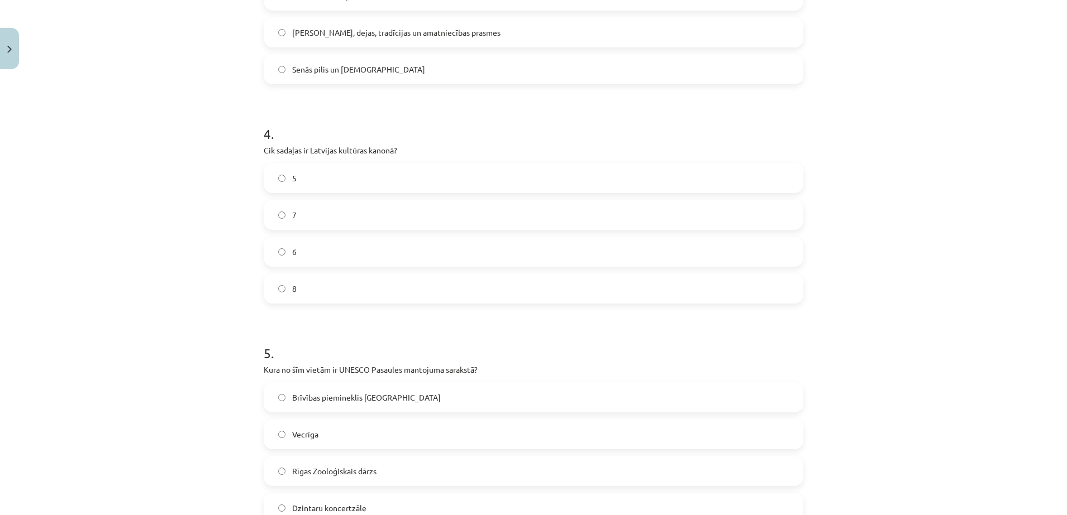
scroll to position [899, 0]
click at [396, 254] on label "6" at bounding box center [533, 250] width 537 height 28
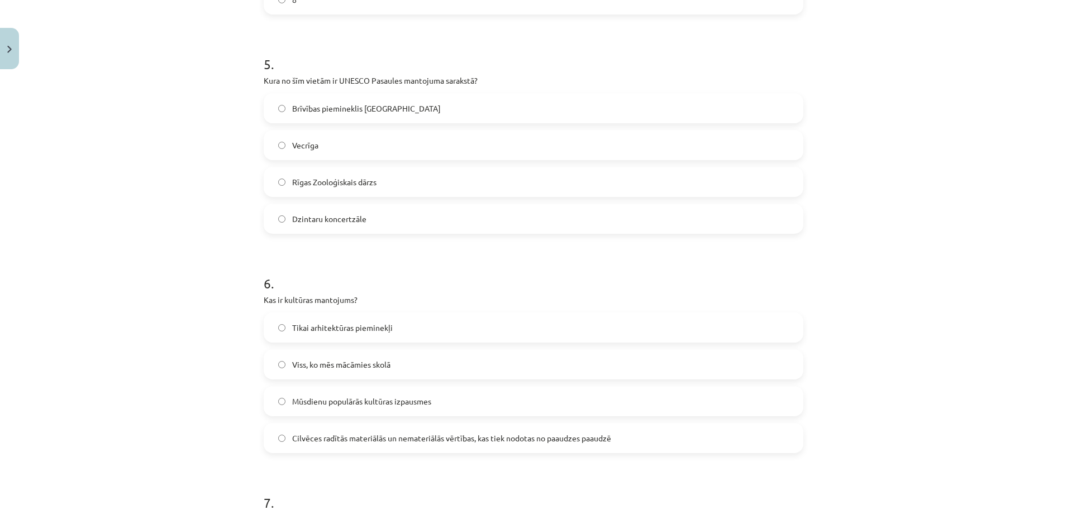
scroll to position [1187, 0]
click at [365, 137] on label "Vecrīga" at bounding box center [533, 144] width 537 height 28
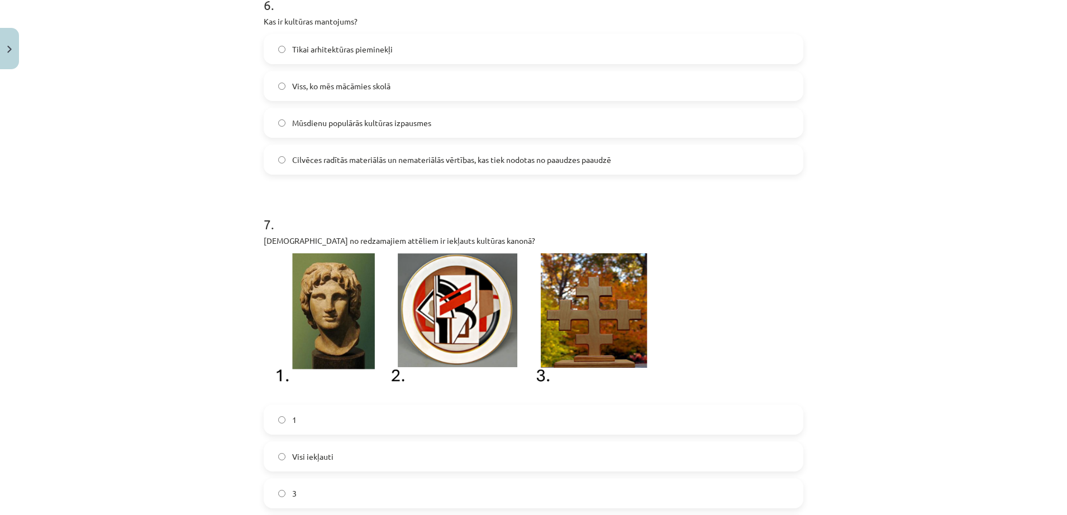
scroll to position [1465, 0]
click at [406, 158] on span "Cilvēces radītās materiālās un nemateriālās vērtības, kas tiek nodotas no paaud…" at bounding box center [451, 160] width 319 height 12
click at [491, 485] on label "3" at bounding box center [533, 493] width 537 height 28
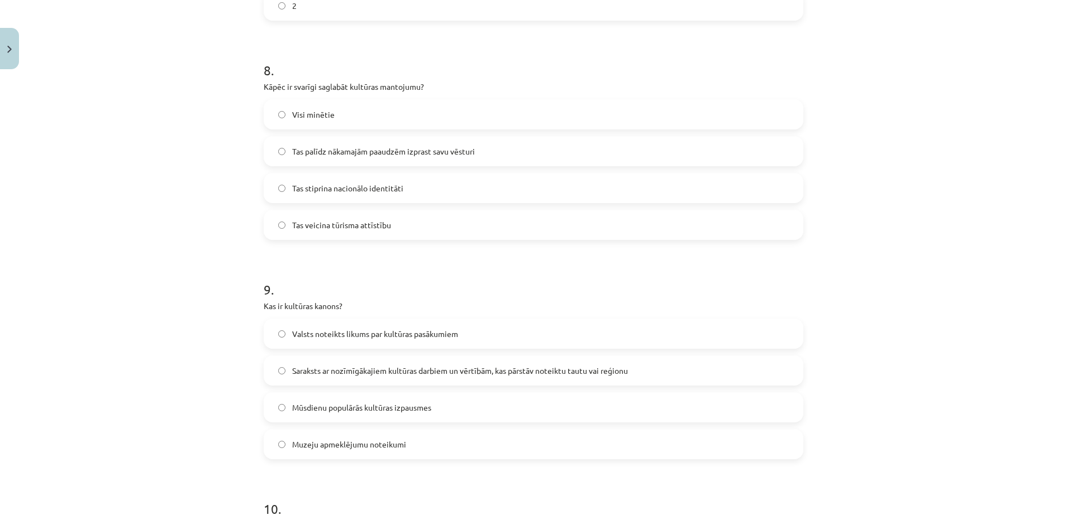
scroll to position [1982, 0]
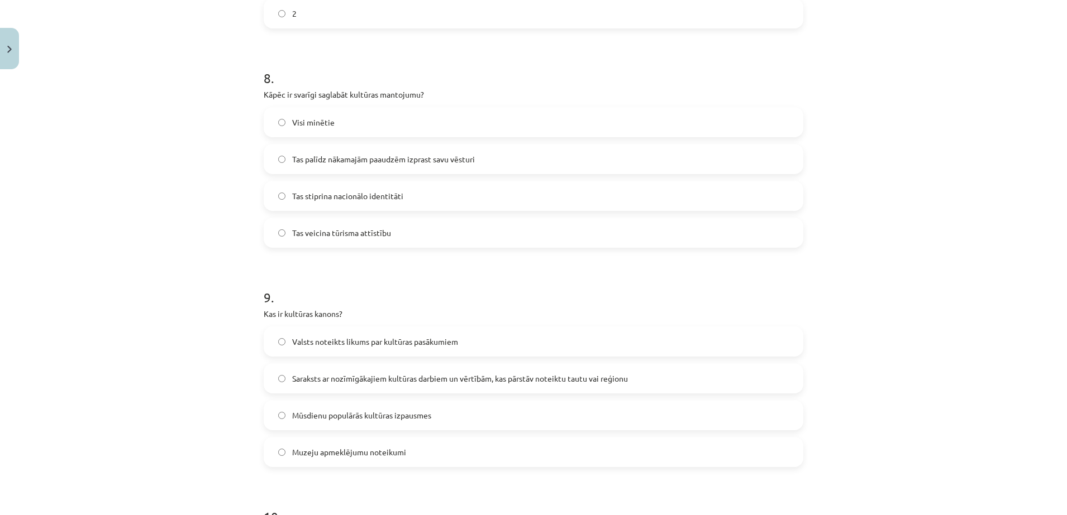
click at [487, 121] on label "Visi minētie" at bounding box center [533, 122] width 537 height 28
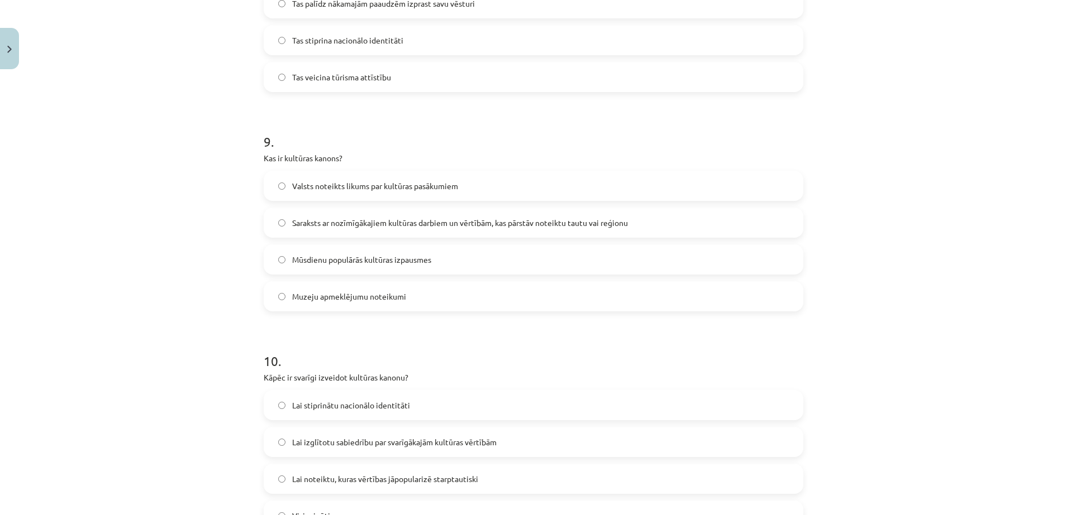
scroll to position [2139, 0]
click at [543, 213] on label "Saraksts ar nozīmīgākajiem kultūras darbiem un vērtībām, kas pārstāv noteiktu t…" at bounding box center [533, 222] width 537 height 28
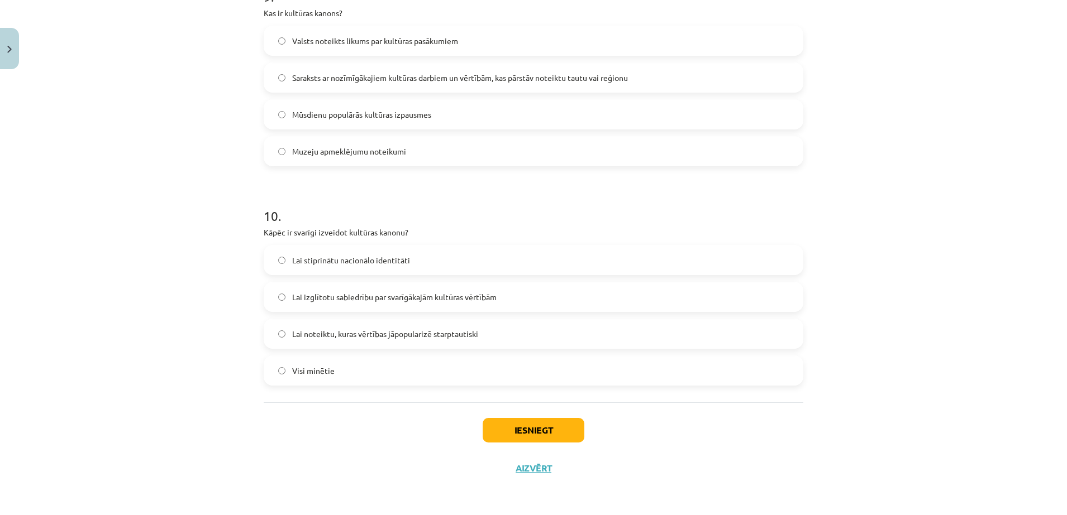
click at [464, 356] on div "Visi minētie" at bounding box center [533, 371] width 539 height 30
click at [471, 362] on label "Visi minētie" at bounding box center [533, 371] width 537 height 28
click at [537, 437] on button "Iesniegt" at bounding box center [534, 430] width 102 height 25
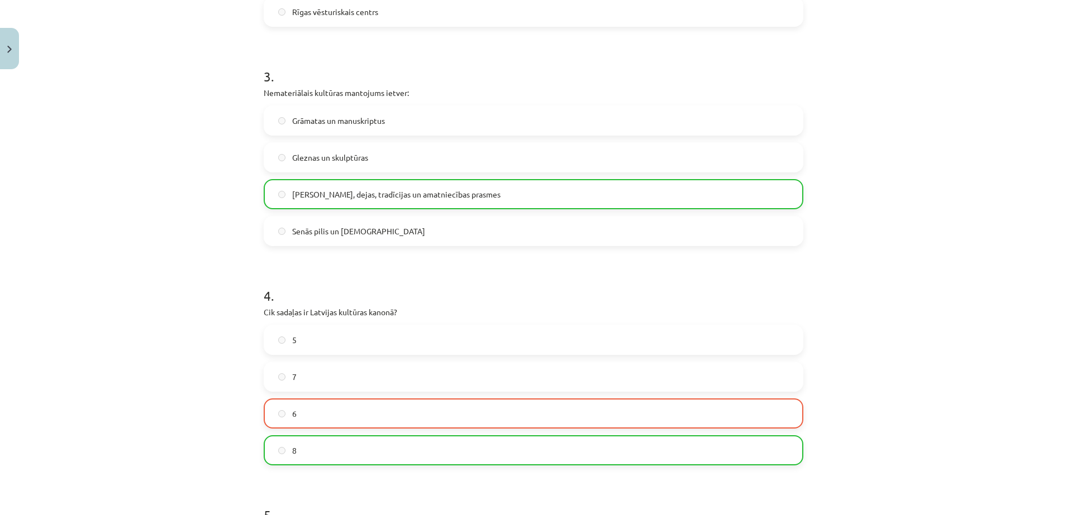
click at [537, 437] on label "8" at bounding box center [533, 451] width 537 height 28
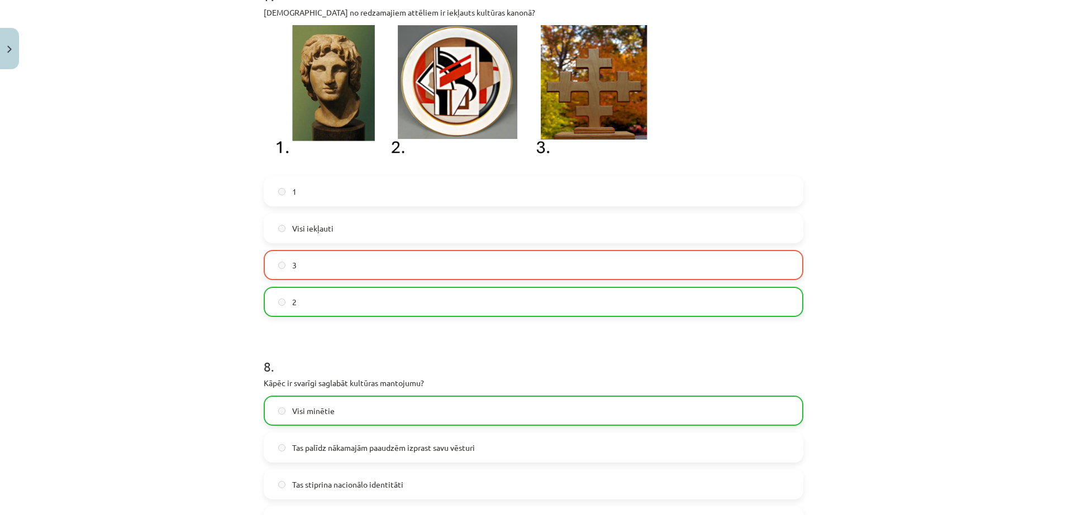
scroll to position [2319, 0]
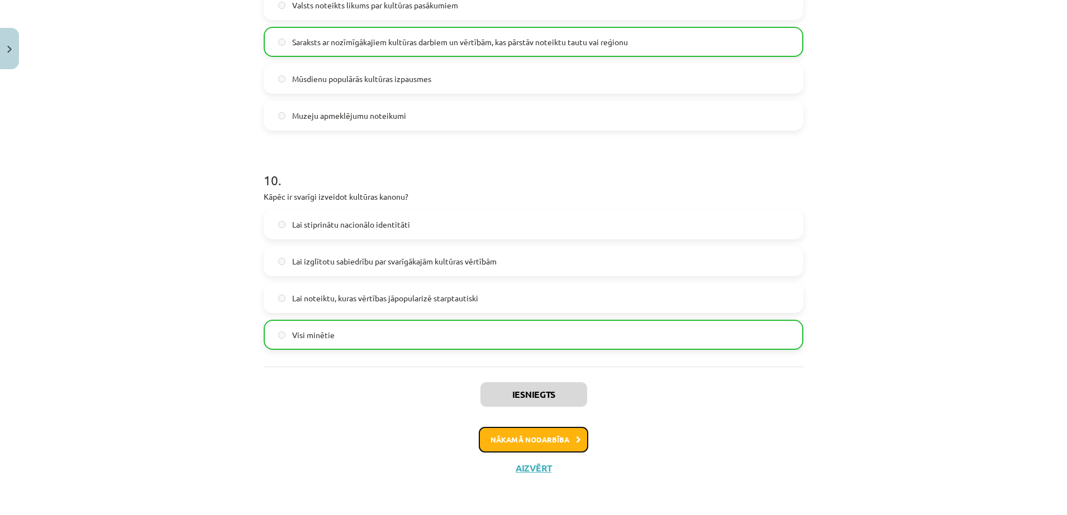
click at [522, 437] on button "Nākamā nodarbība" at bounding box center [533, 440] width 109 height 26
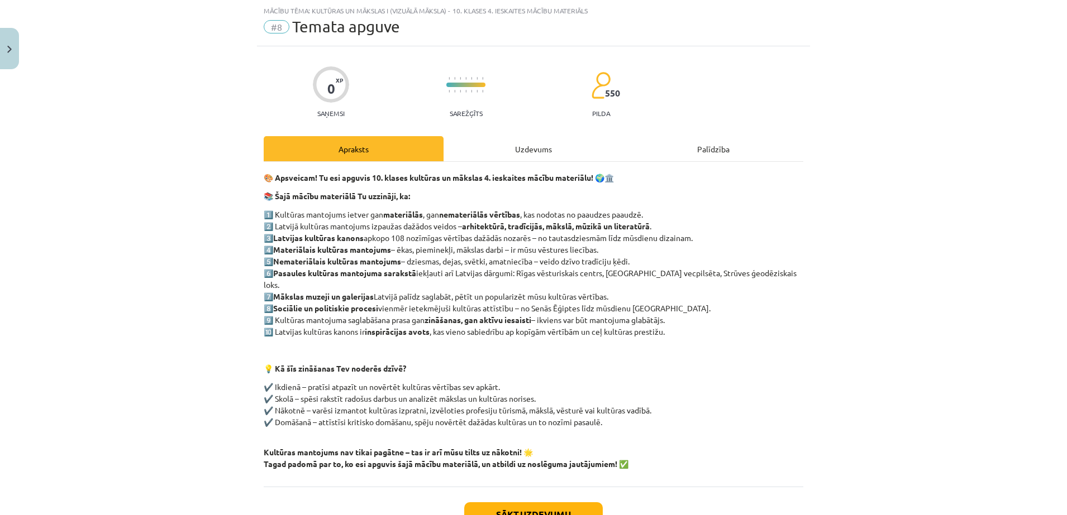
scroll to position [101, 0]
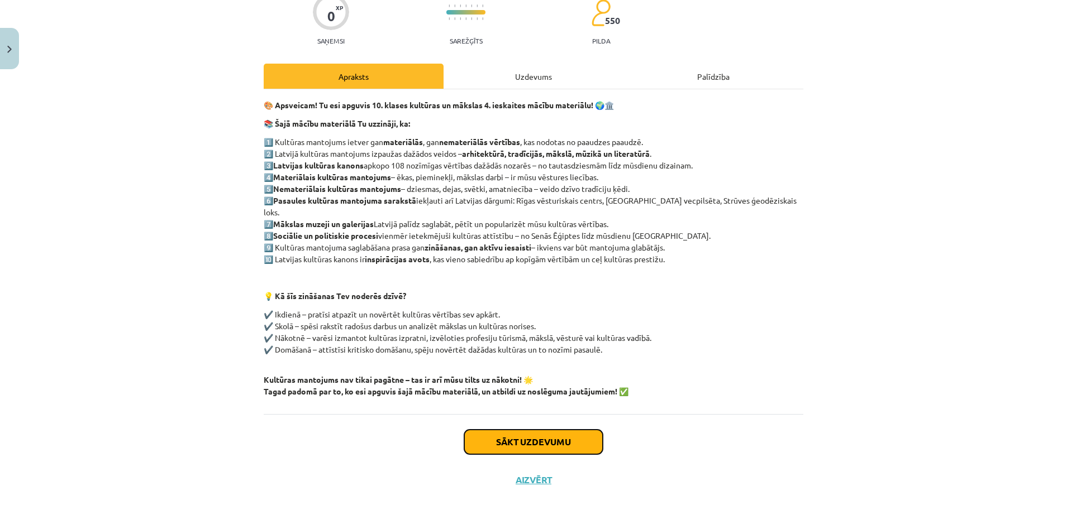
click at [533, 436] on button "Sākt uzdevumu" at bounding box center [533, 442] width 139 height 25
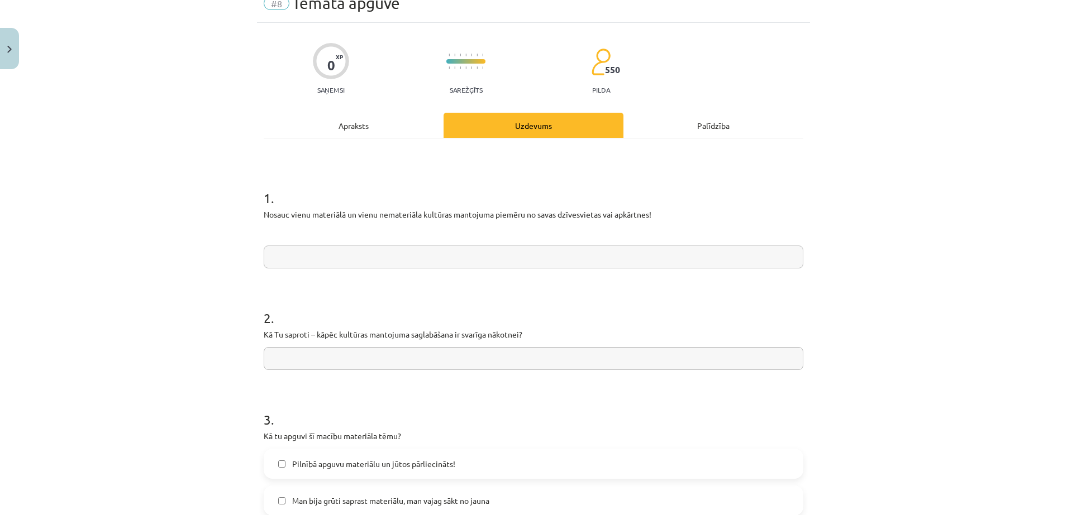
scroll to position [28, 0]
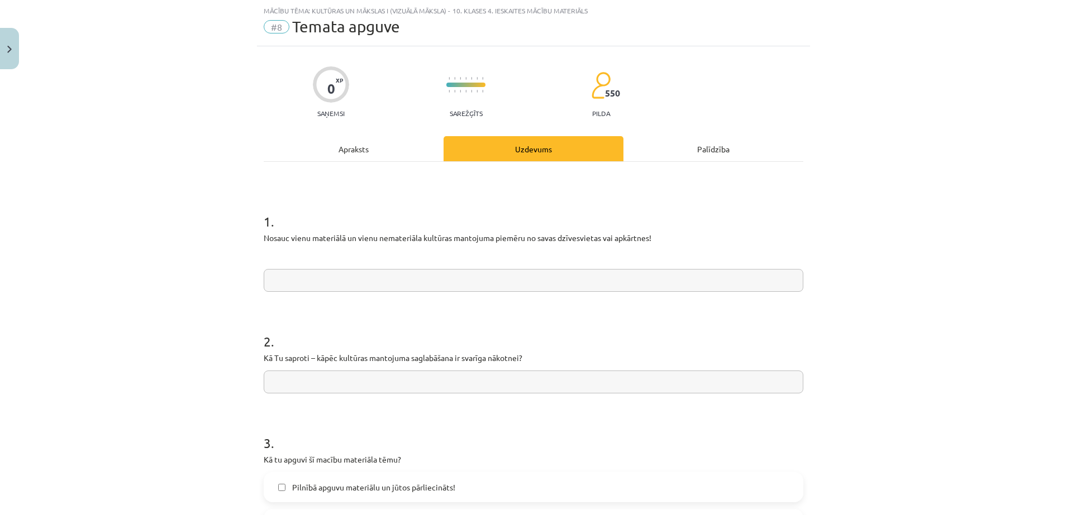
click at [470, 284] on input "text" at bounding box center [533, 280] width 539 height 23
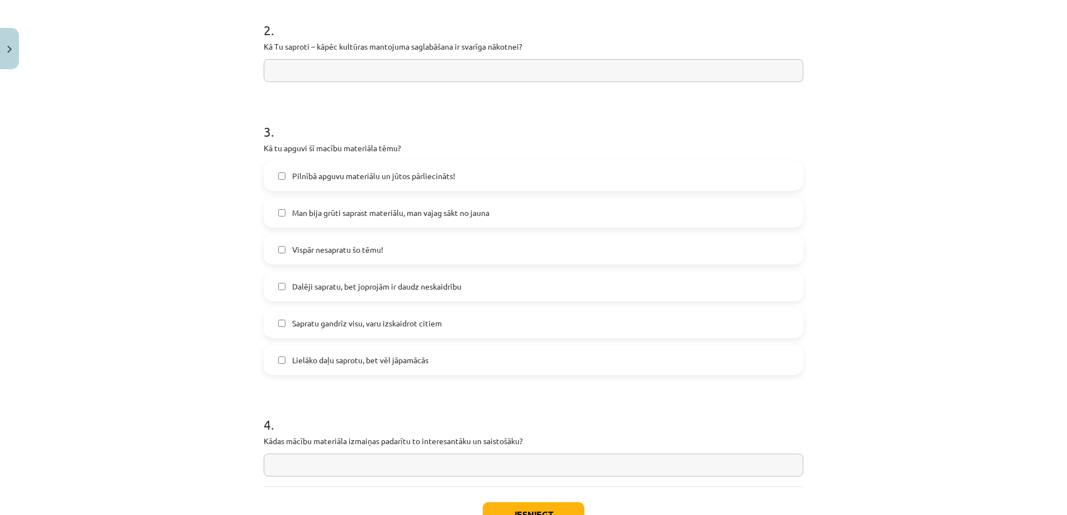
scroll to position [424, 0]
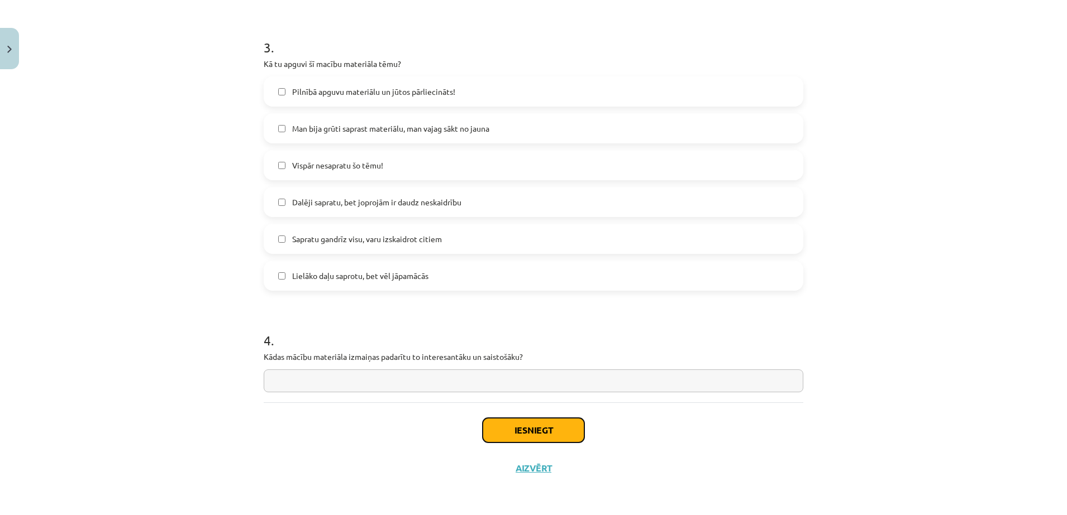
click at [526, 431] on button "Iesniegt" at bounding box center [534, 430] width 102 height 25
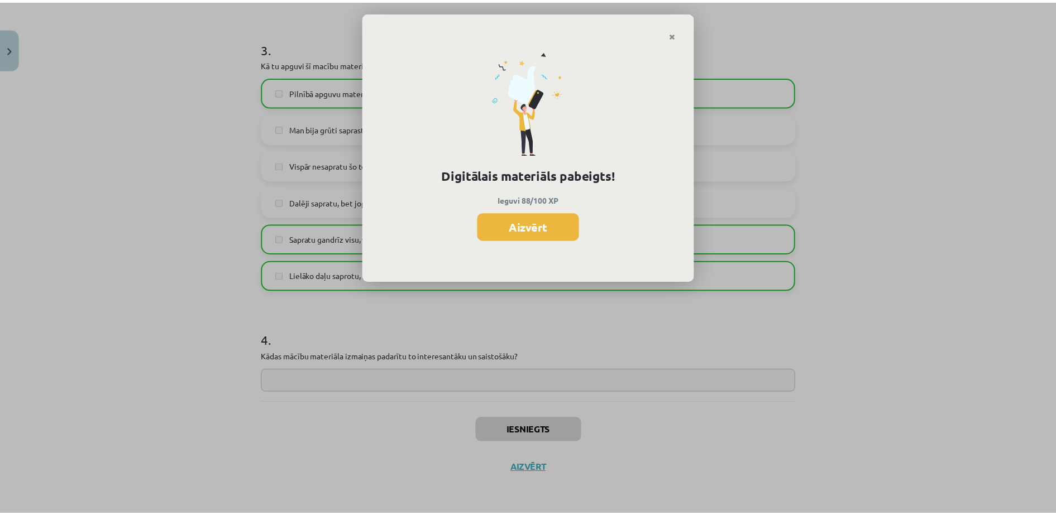
scroll to position [704, 0]
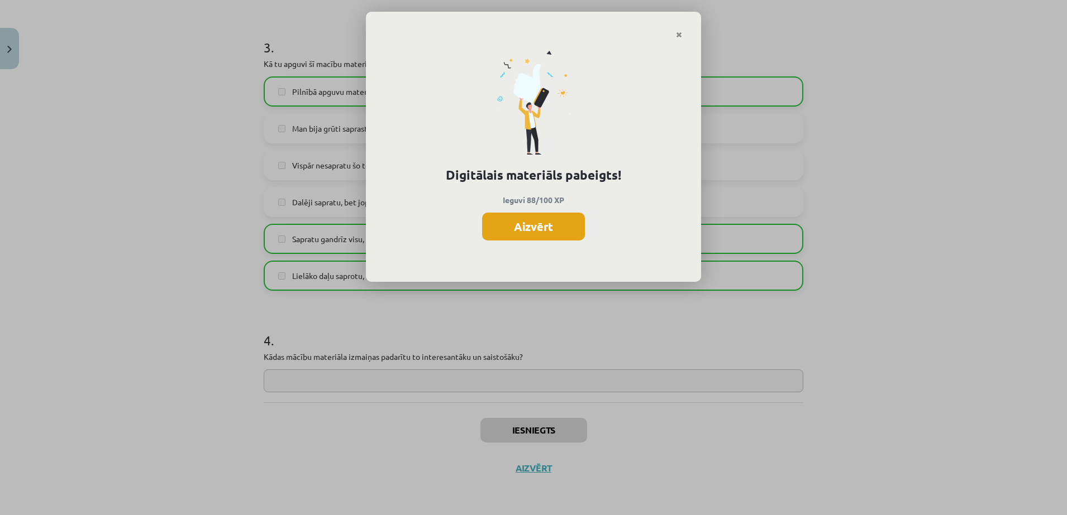
click at [535, 224] on button "Aizvērt" at bounding box center [533, 227] width 103 height 28
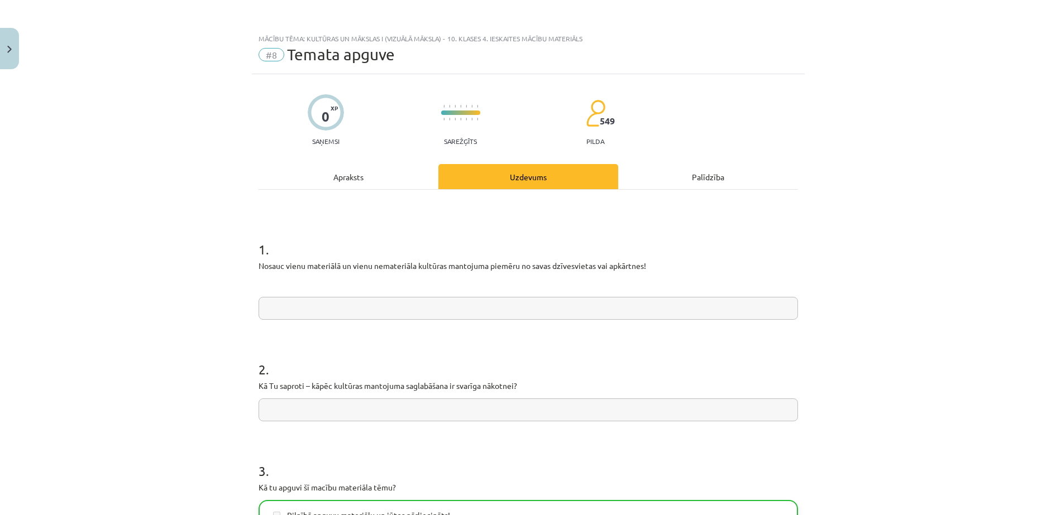
scroll to position [424, 0]
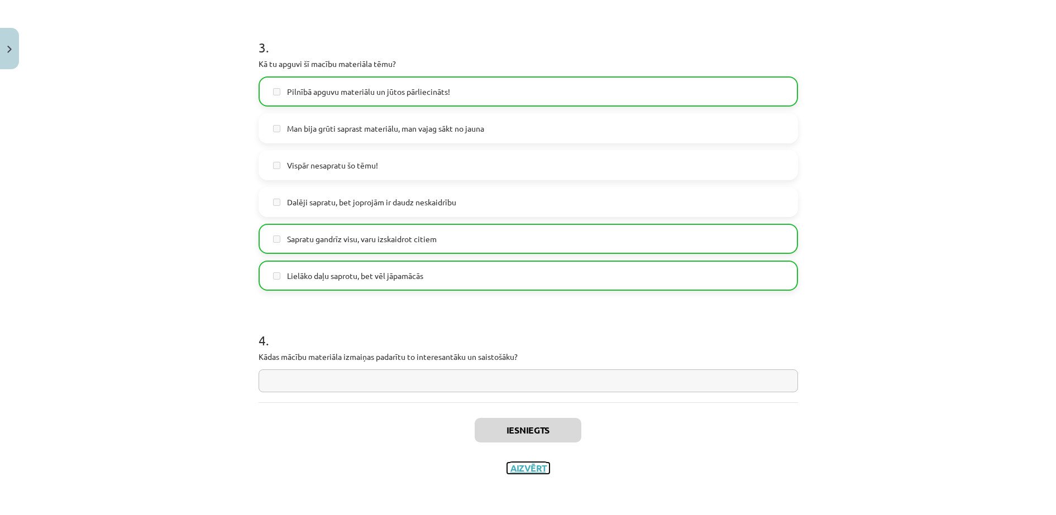
click at [510, 463] on button "Aizvērt" at bounding box center [528, 468] width 42 height 11
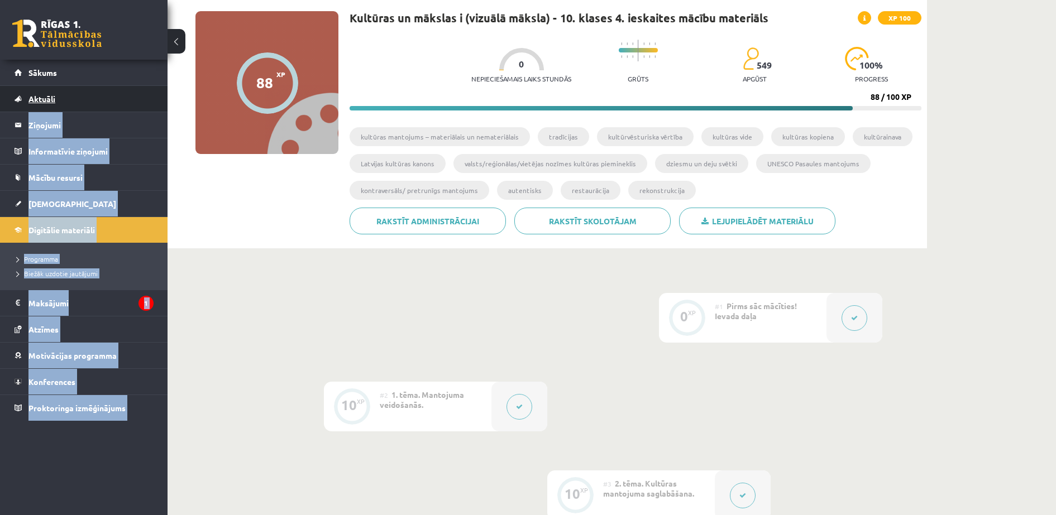
drag, startPoint x: 277, startPoint y: 137, endPoint x: 76, endPoint y: 88, distance: 207.0
drag, startPoint x: 76, startPoint y: 88, endPoint x: 161, endPoint y: 157, distance: 109.6
click at [161, 157] on li "Informatīvie ziņojumi 0" at bounding box center [84, 151] width 168 height 27
click at [42, 63] on link "Sākums" at bounding box center [84, 73] width 139 height 26
